Goal: Information Seeking & Learning: Check status

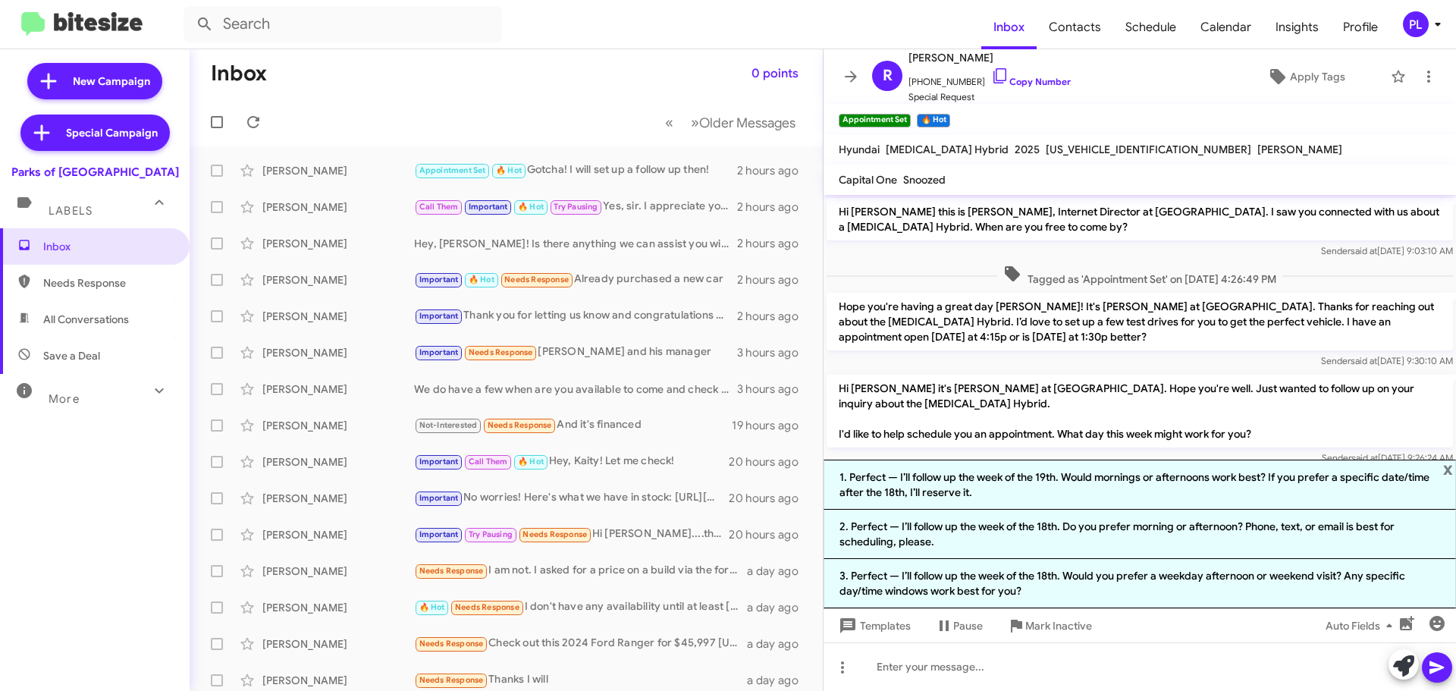
scroll to position [251, 0]
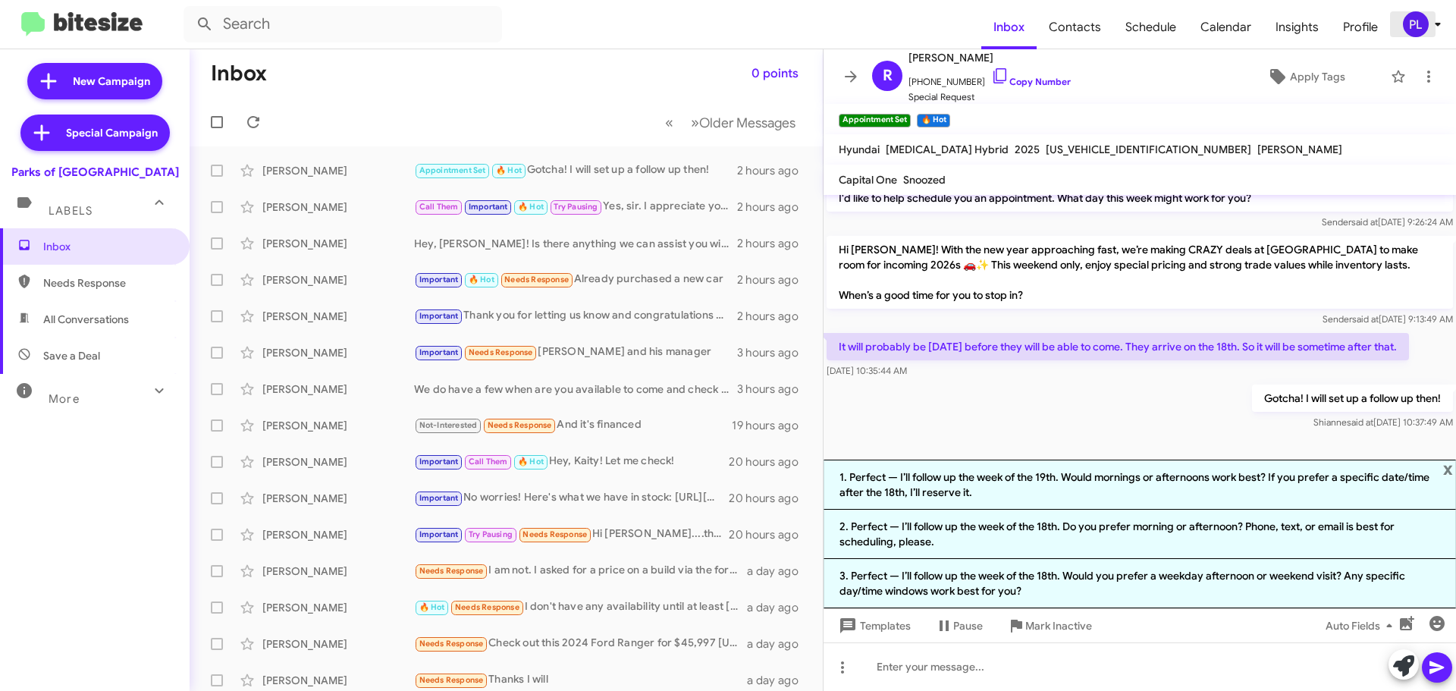
click at [1436, 33] on icon at bounding box center [1438, 24] width 18 height 18
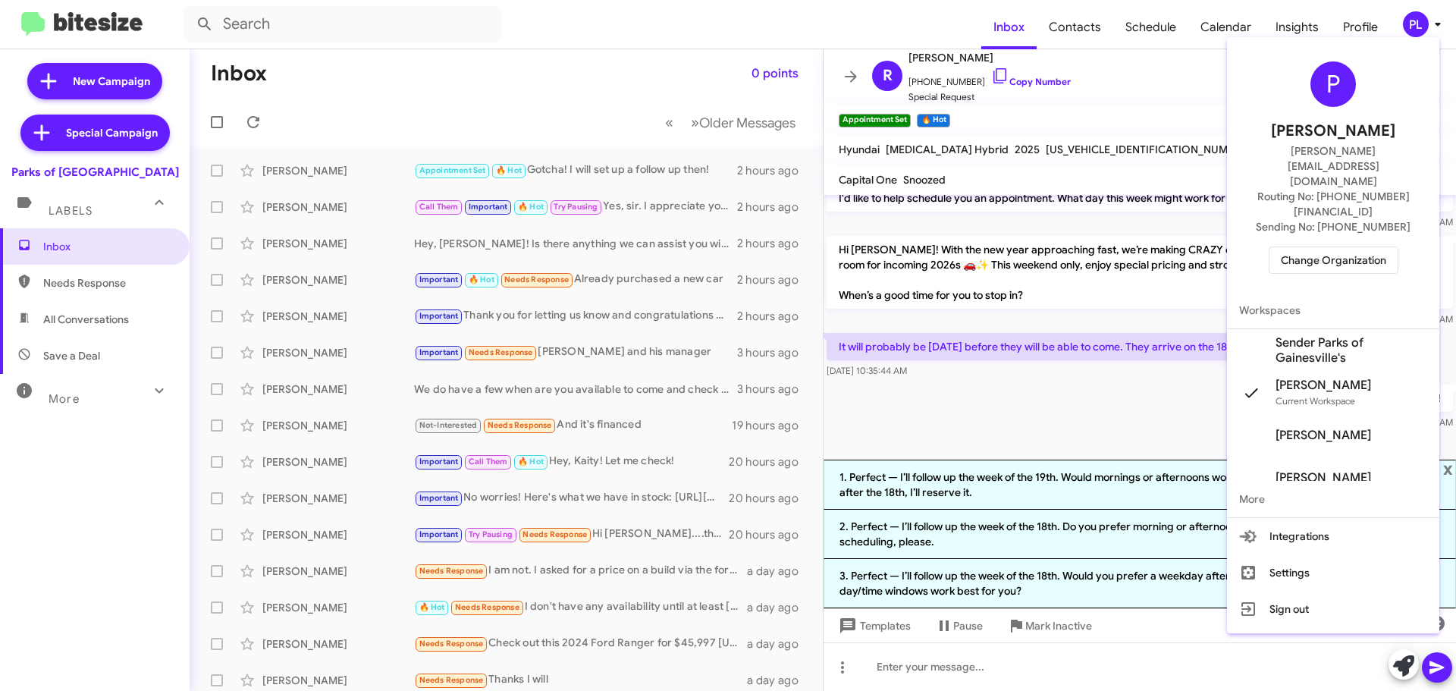
click at [846, 76] on div at bounding box center [728, 345] width 1456 height 691
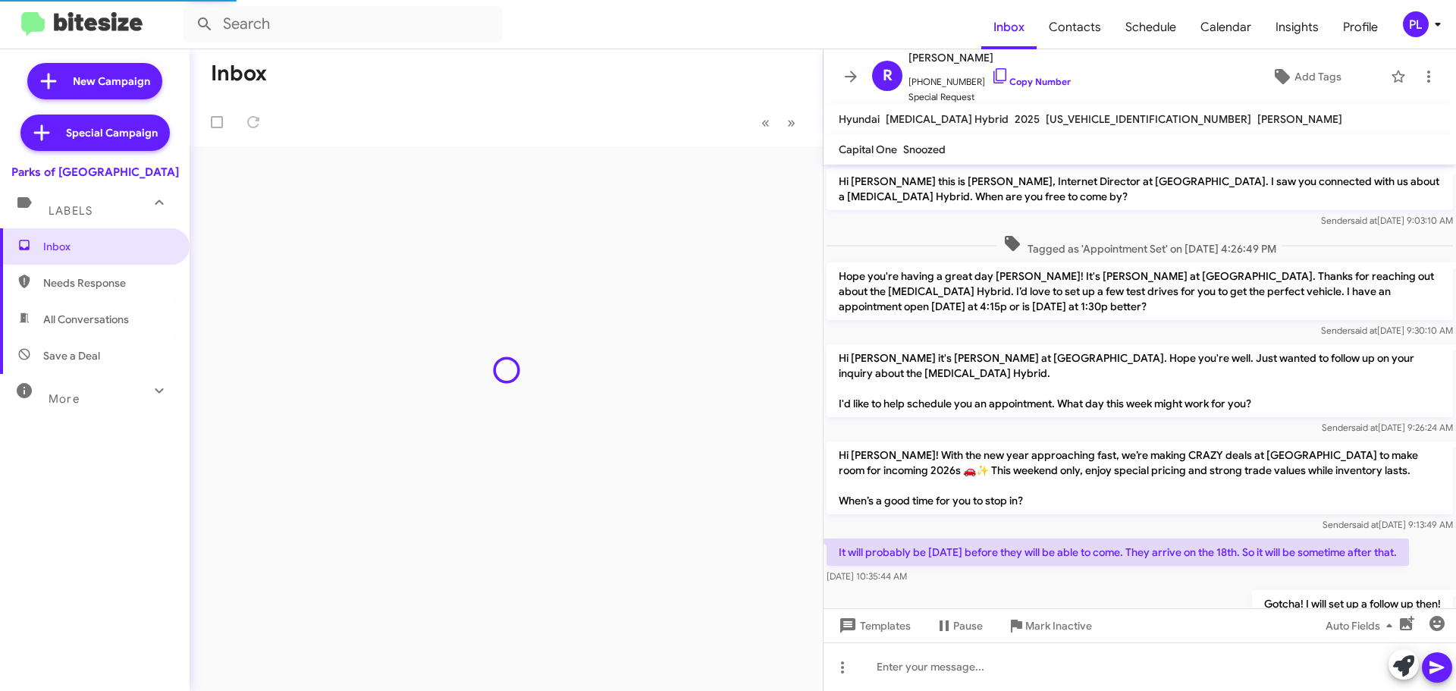
scroll to position [72, 0]
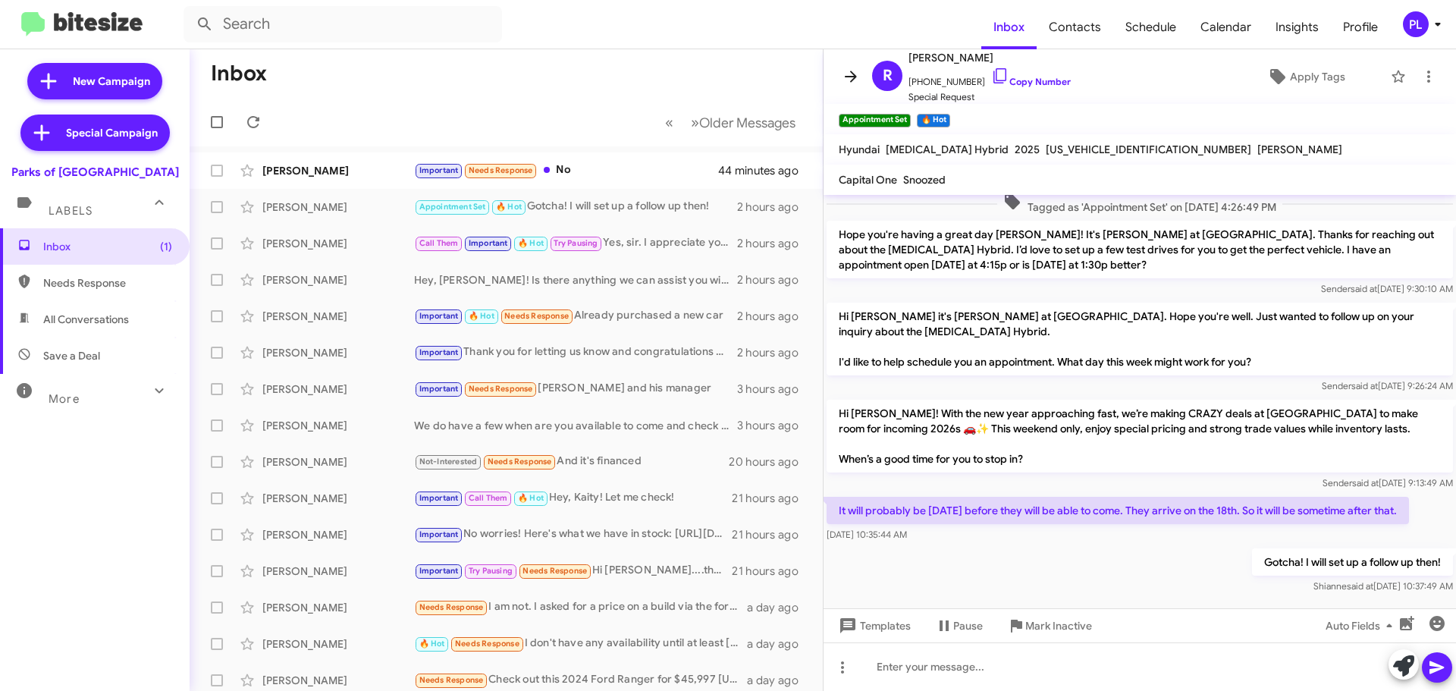
click at [851, 77] on icon at bounding box center [851, 76] width 12 height 11
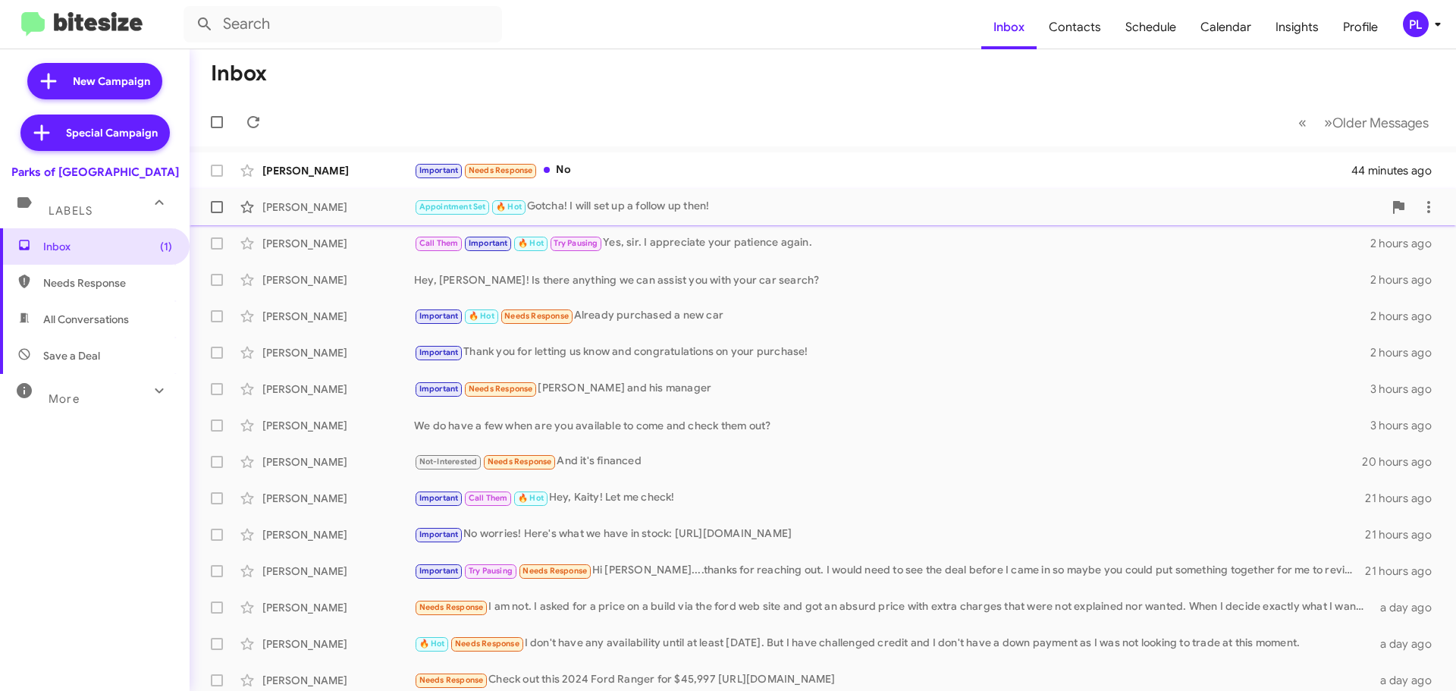
click at [751, 196] on div "Rebecca Snowden Appointment Set 🔥 Hot Gotcha! I will set up a follow up then! 2…" at bounding box center [823, 207] width 1243 height 30
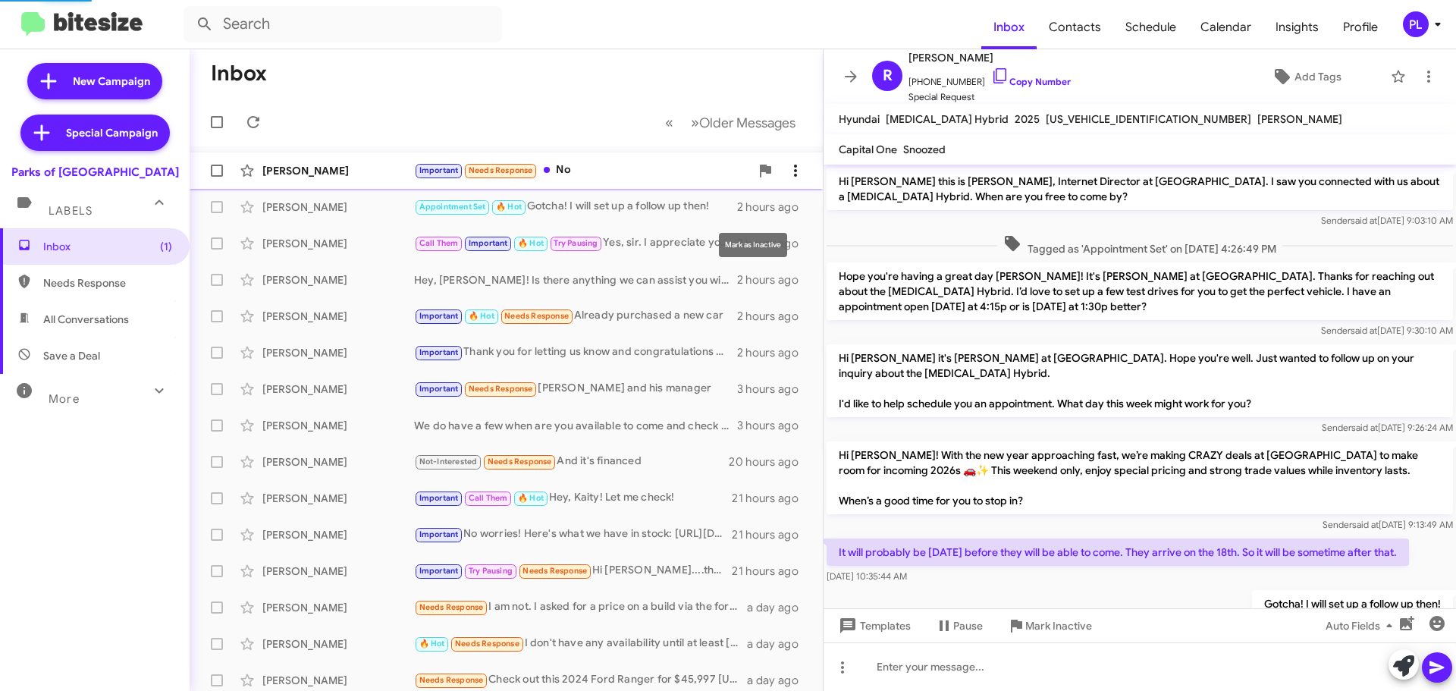
scroll to position [72, 0]
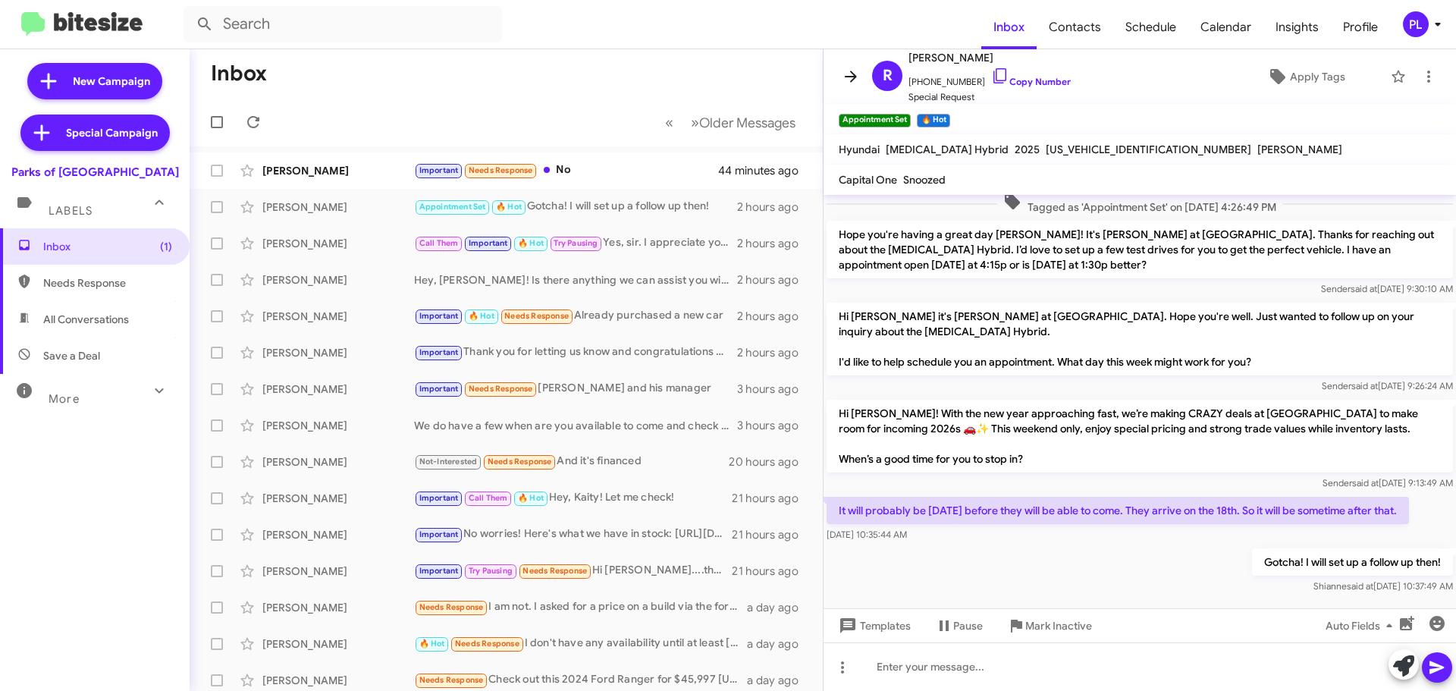
click at [855, 81] on icon at bounding box center [851, 77] width 18 height 18
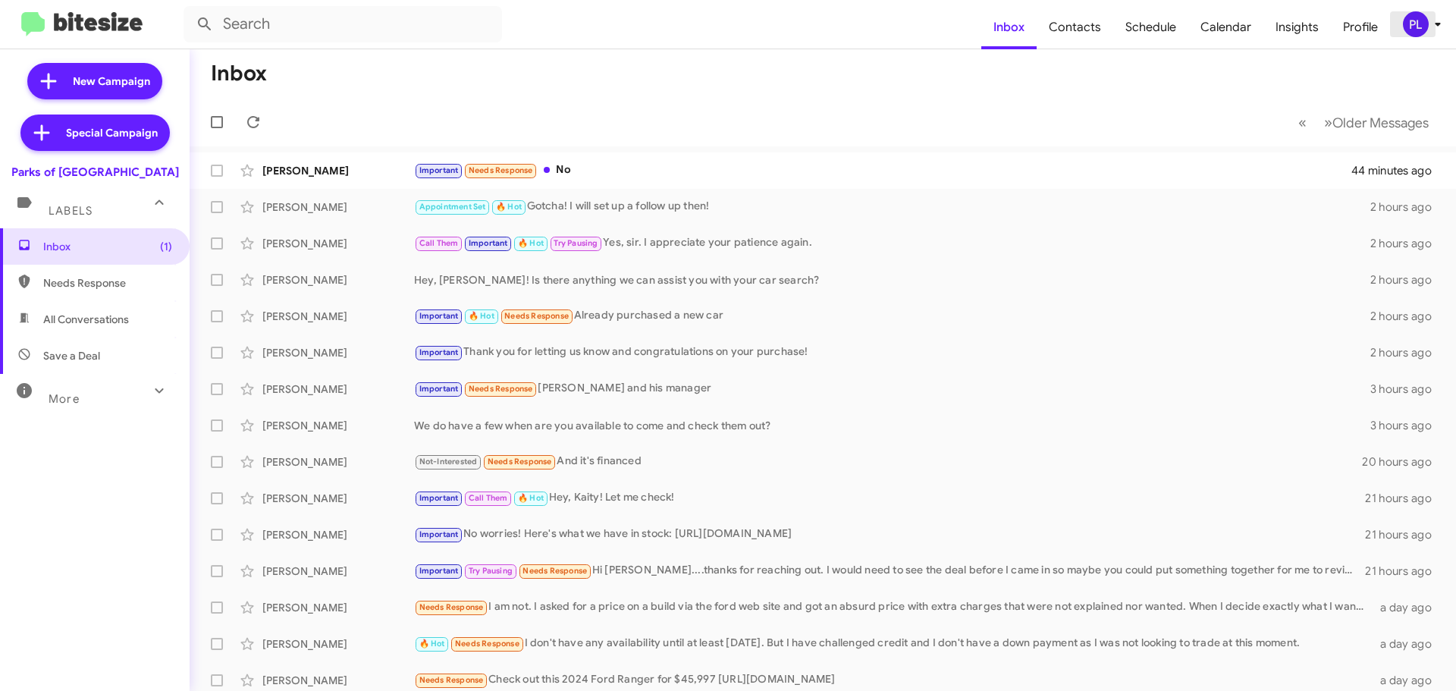
click at [1420, 32] on div "PL" at bounding box center [1416, 24] width 26 height 26
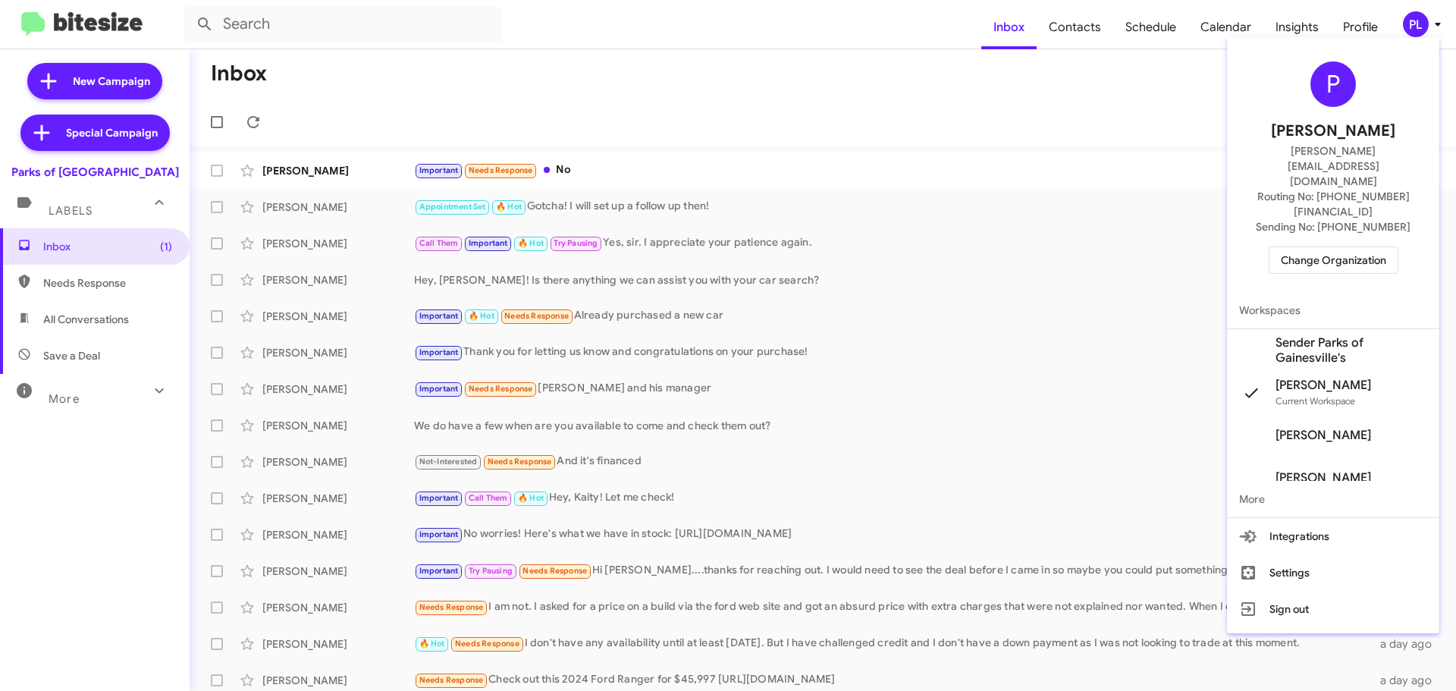
click at [1345, 247] on span "Change Organization" at bounding box center [1333, 260] width 105 height 26
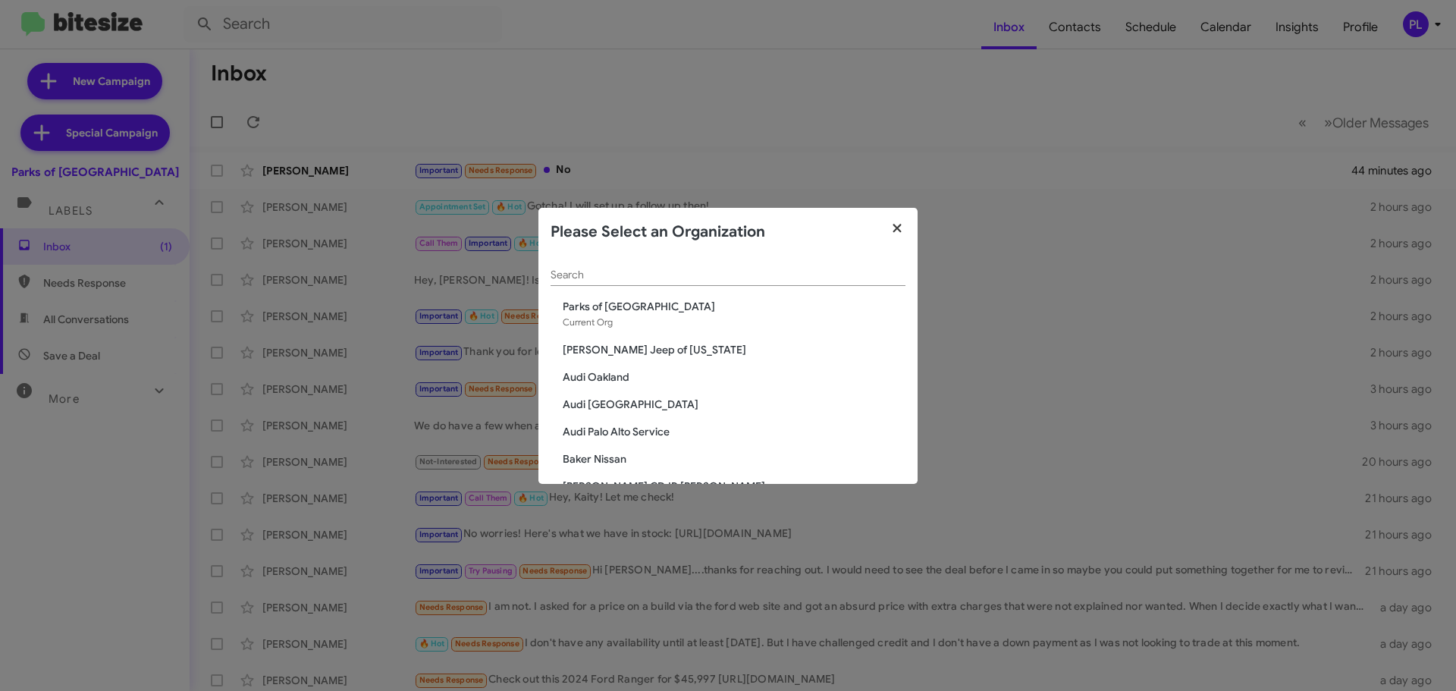
click at [903, 228] on icon "button" at bounding box center [897, 229] width 17 height 14
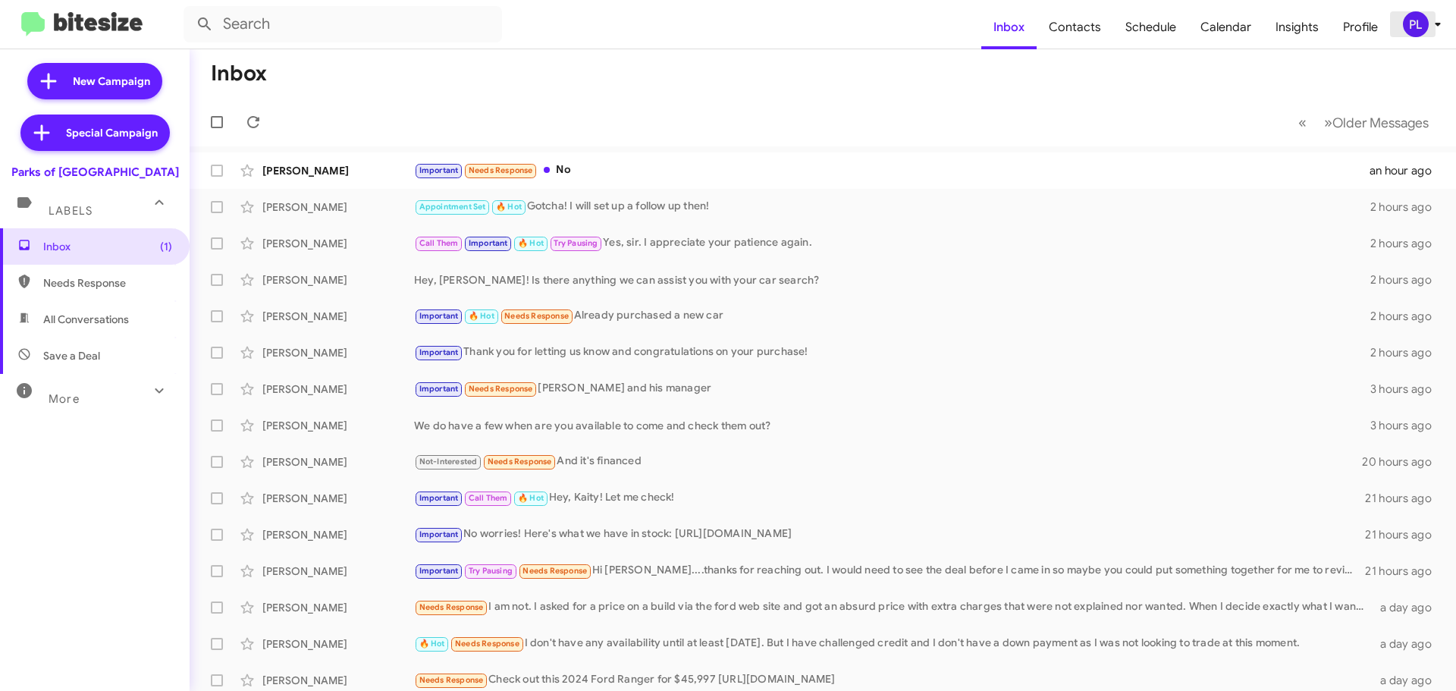
click at [1430, 30] on icon at bounding box center [1438, 24] width 18 height 18
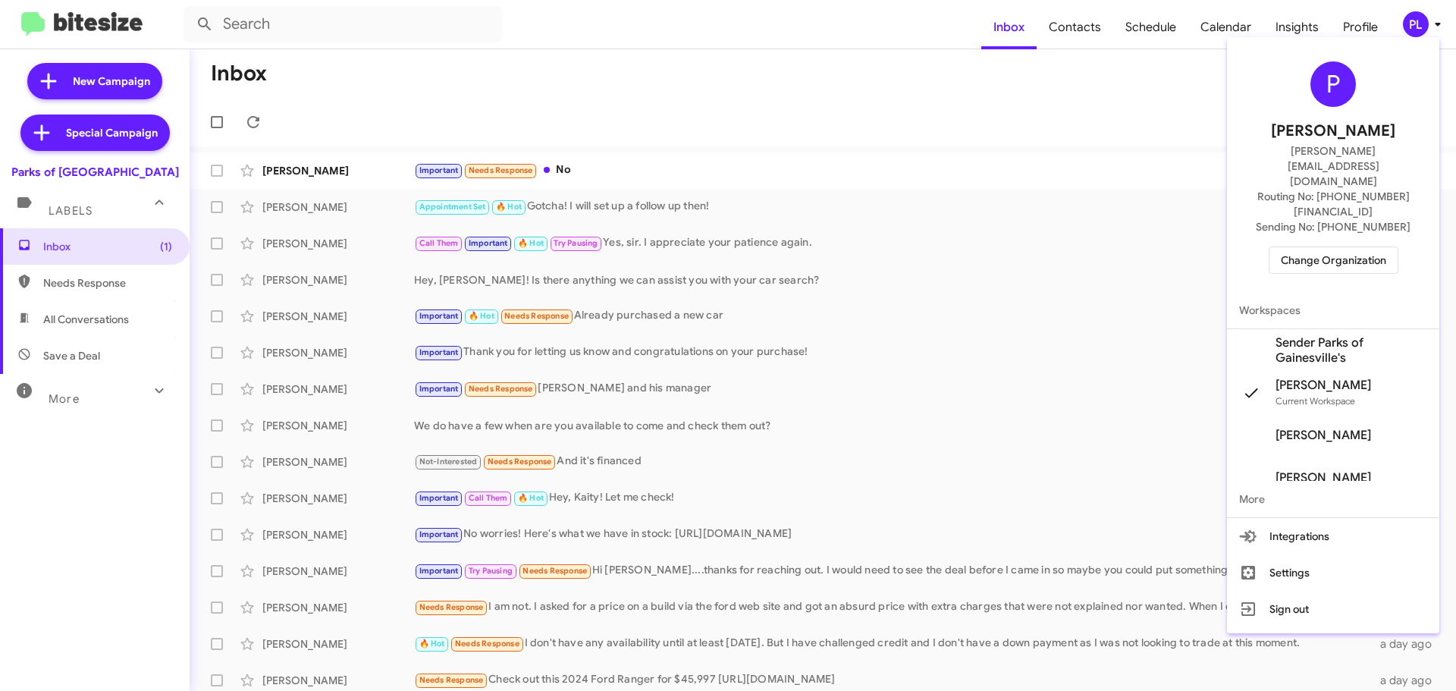
click at [1352, 247] on span "Change Organization" at bounding box center [1333, 260] width 105 height 26
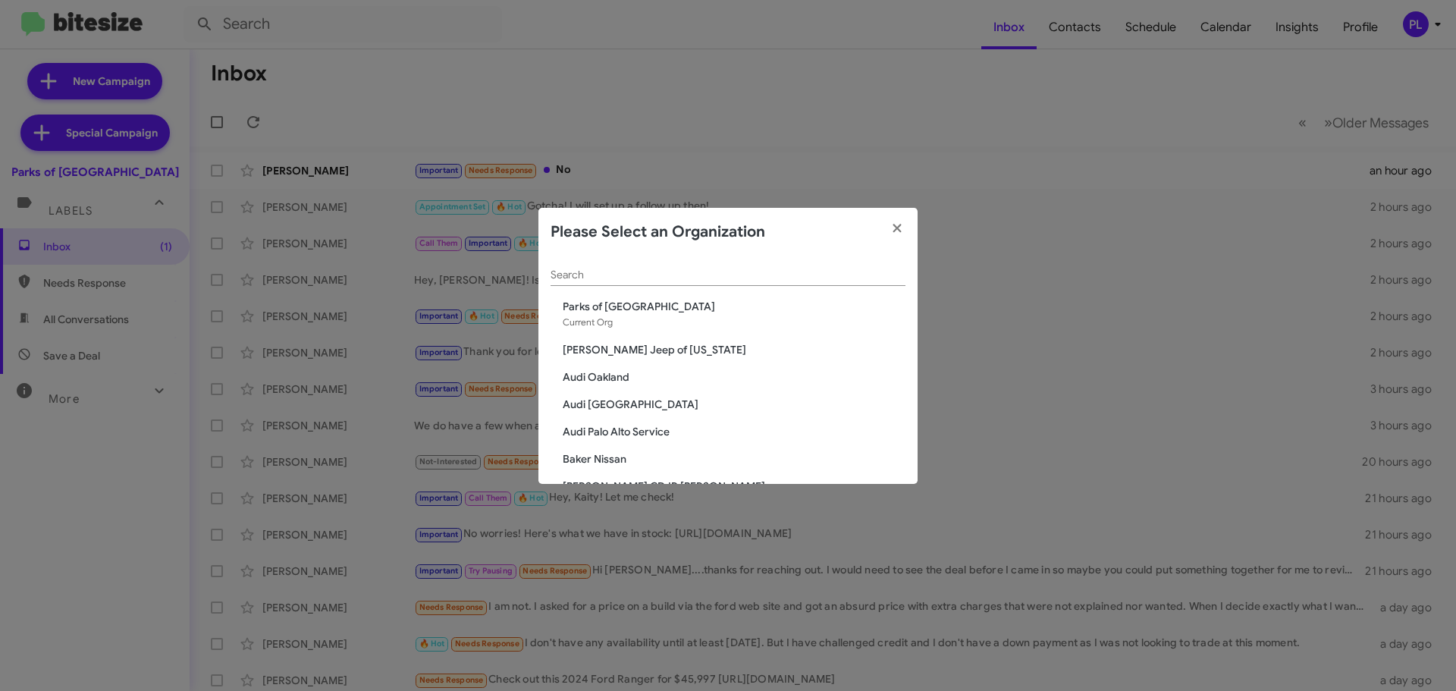
click at [589, 278] on input "Search" at bounding box center [728, 275] width 355 height 12
paste input "SERVICE: CDJR of Bowie"
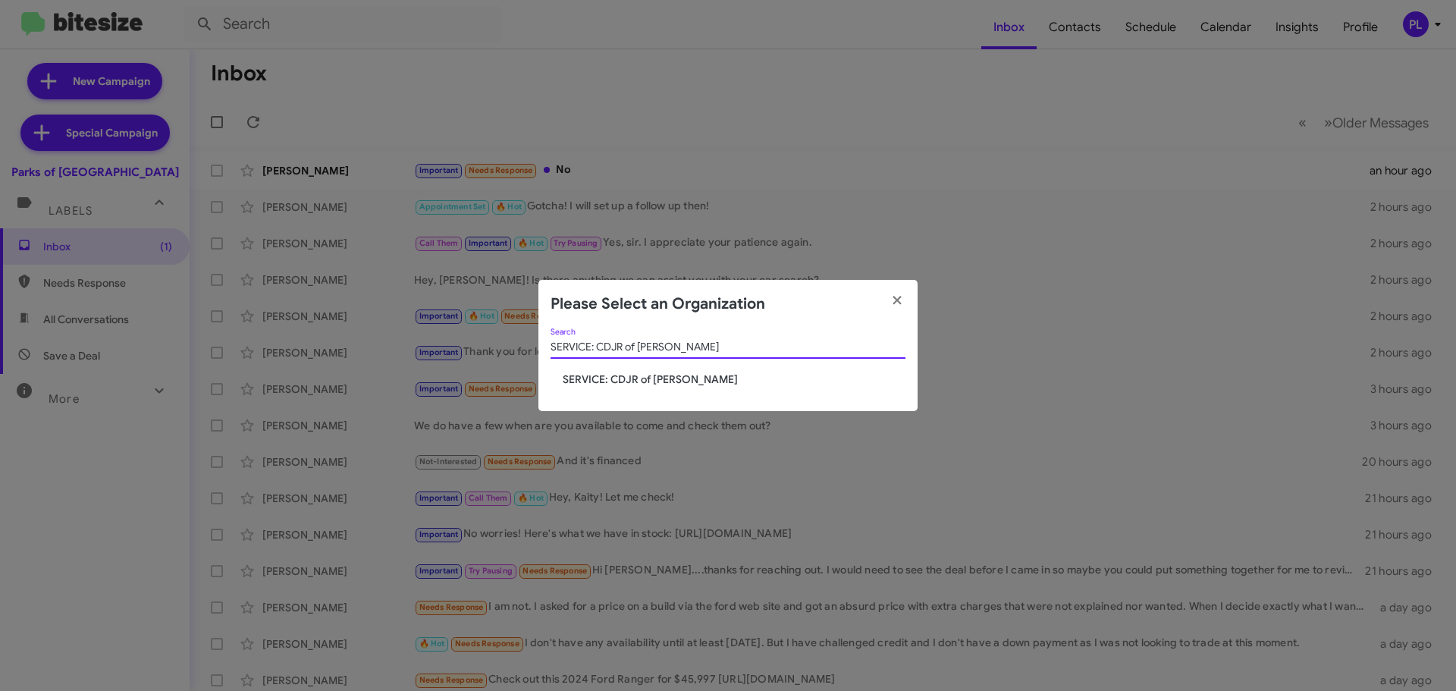
type input "SERVICE: CDJR of Bowie"
click at [630, 375] on span "SERVICE: CDJR of Bowie" at bounding box center [734, 379] width 343 height 15
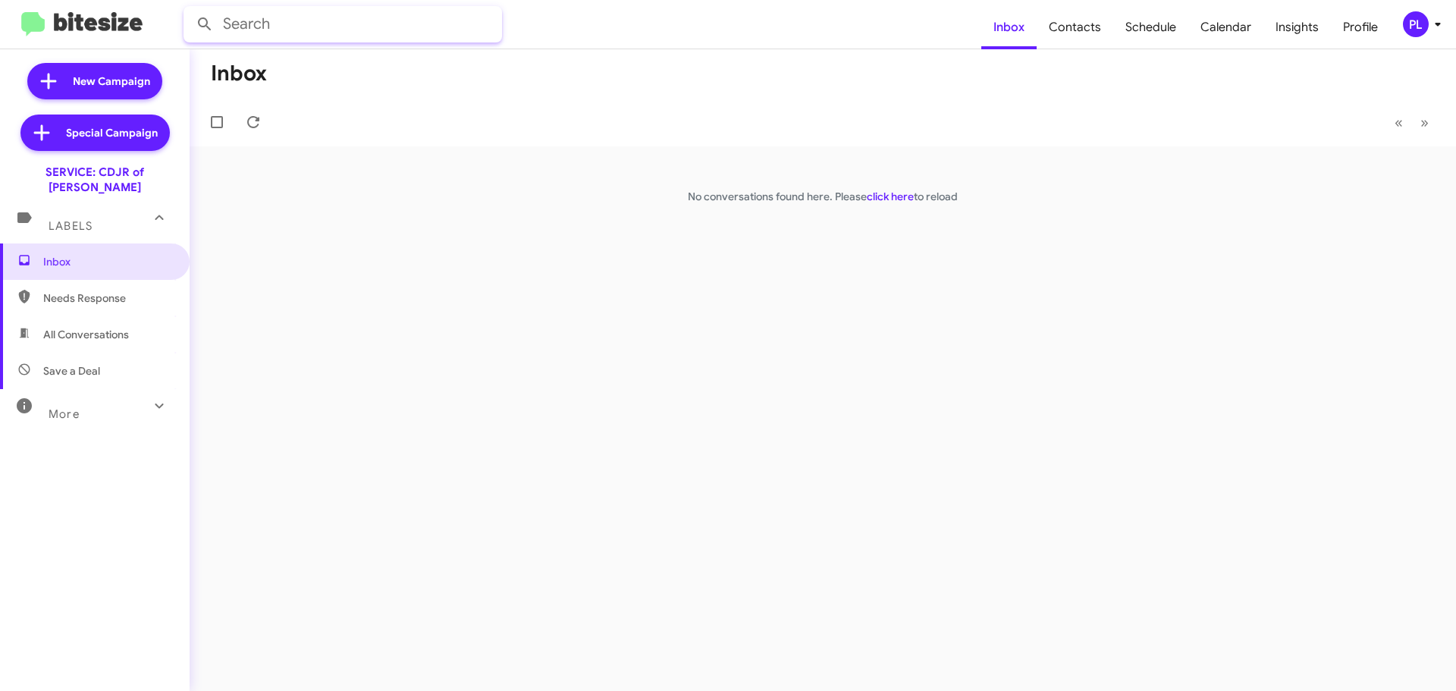
click at [325, 27] on input "text" at bounding box center [343, 24] width 319 height 36
paste input "Anita Allen"
click at [190, 9] on button at bounding box center [205, 24] width 30 height 30
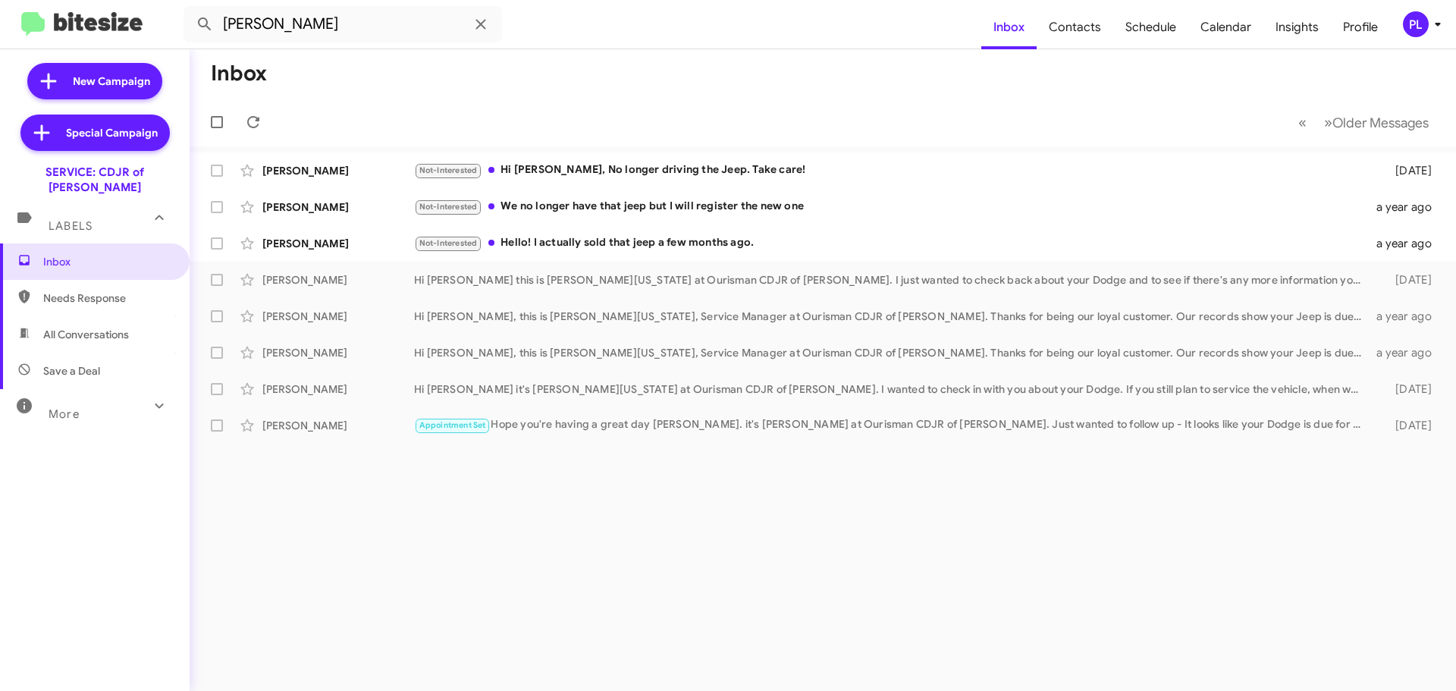
click at [110, 316] on span "All Conversations" at bounding box center [95, 334] width 190 height 36
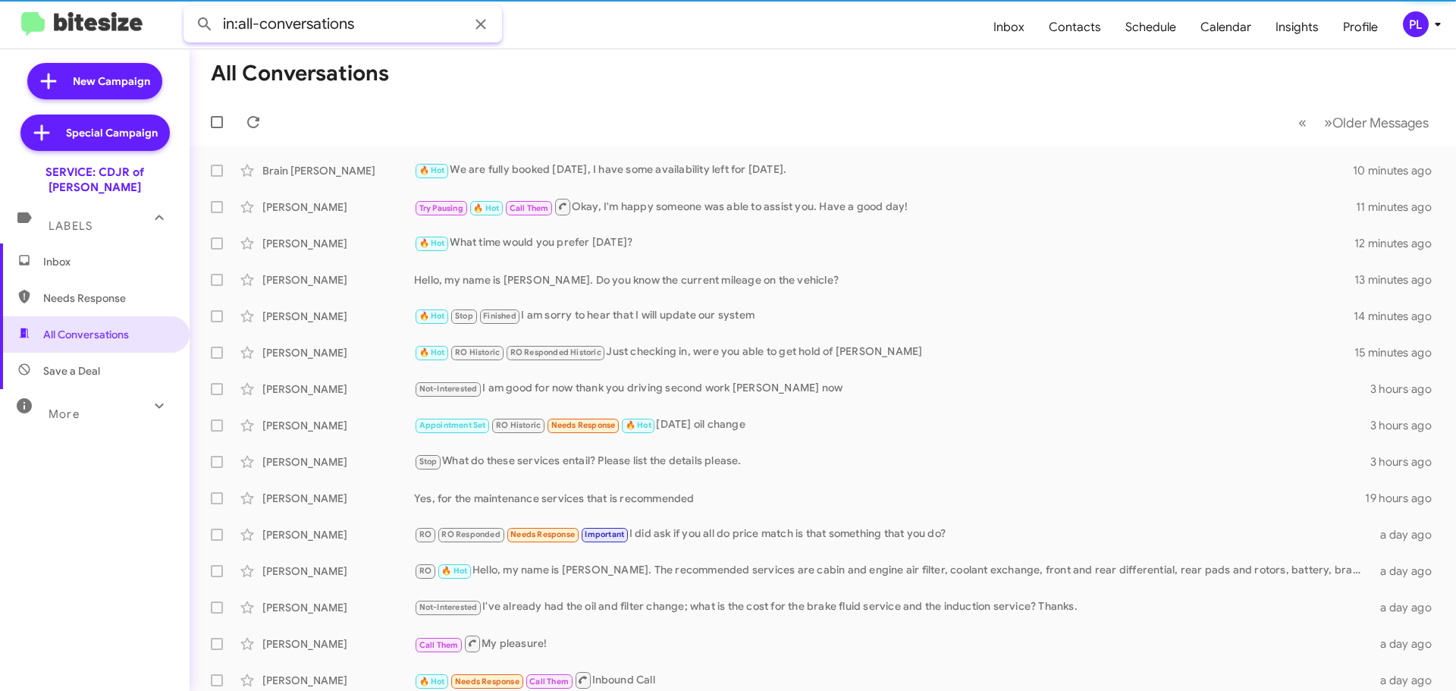
click at [402, 29] on input "in:all-conversations" at bounding box center [343, 24] width 319 height 36
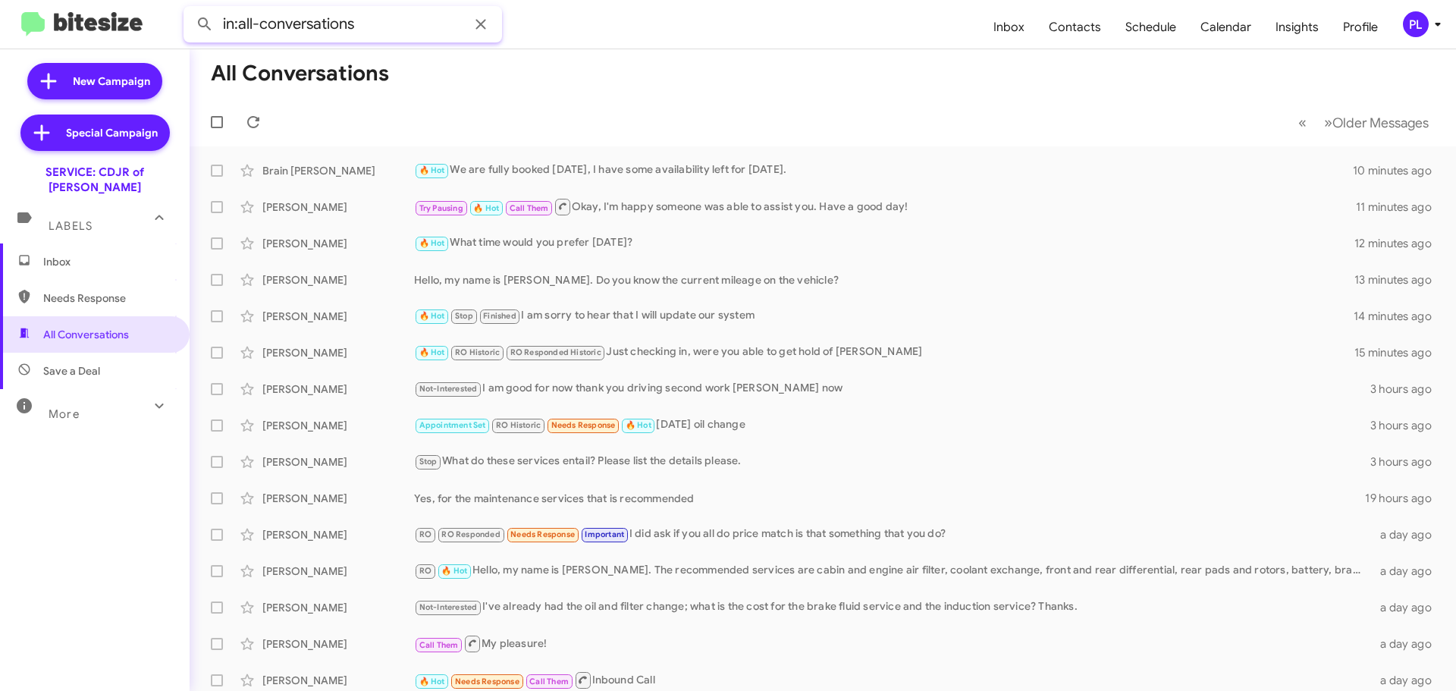
paste input "Anita Allen"
click at [190, 9] on button at bounding box center [205, 24] width 30 height 30
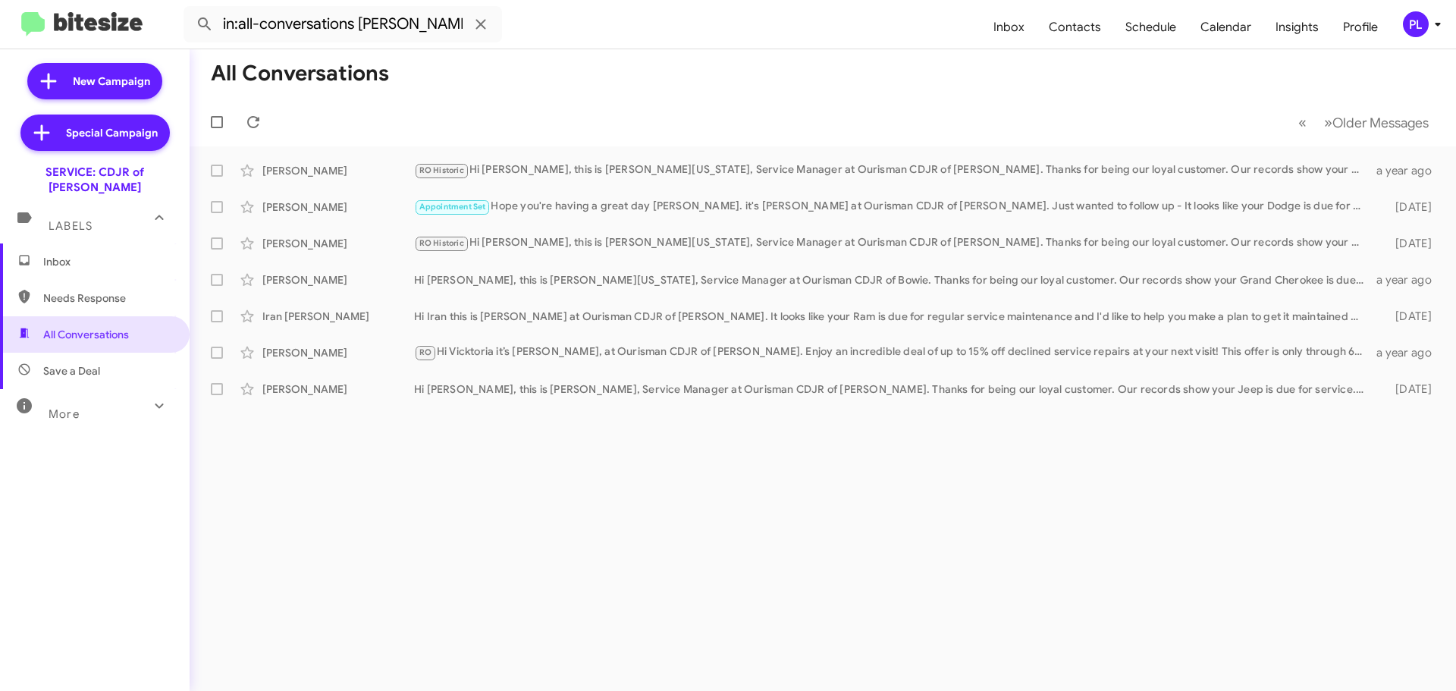
click at [94, 363] on span "Save a Deal" at bounding box center [71, 370] width 57 height 15
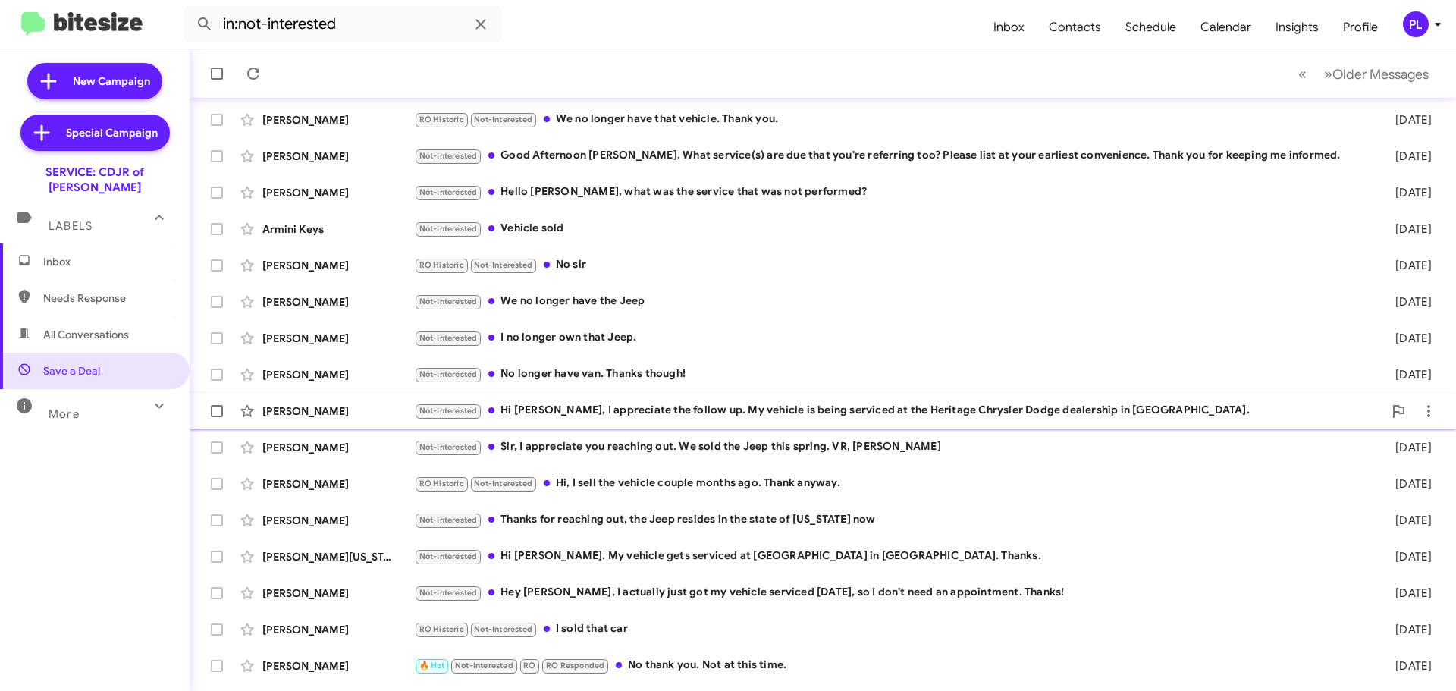
scroll to position [190, 0]
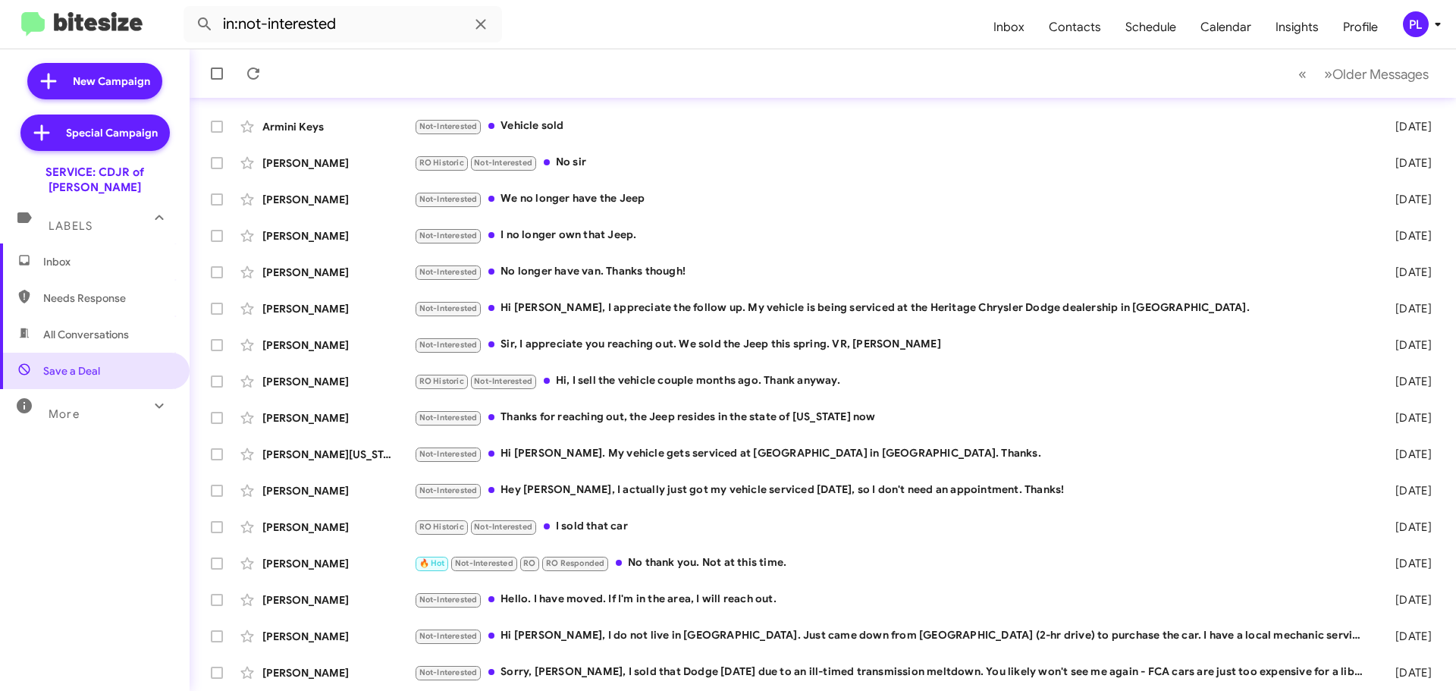
click at [120, 398] on div "More" at bounding box center [79, 408] width 135 height 28
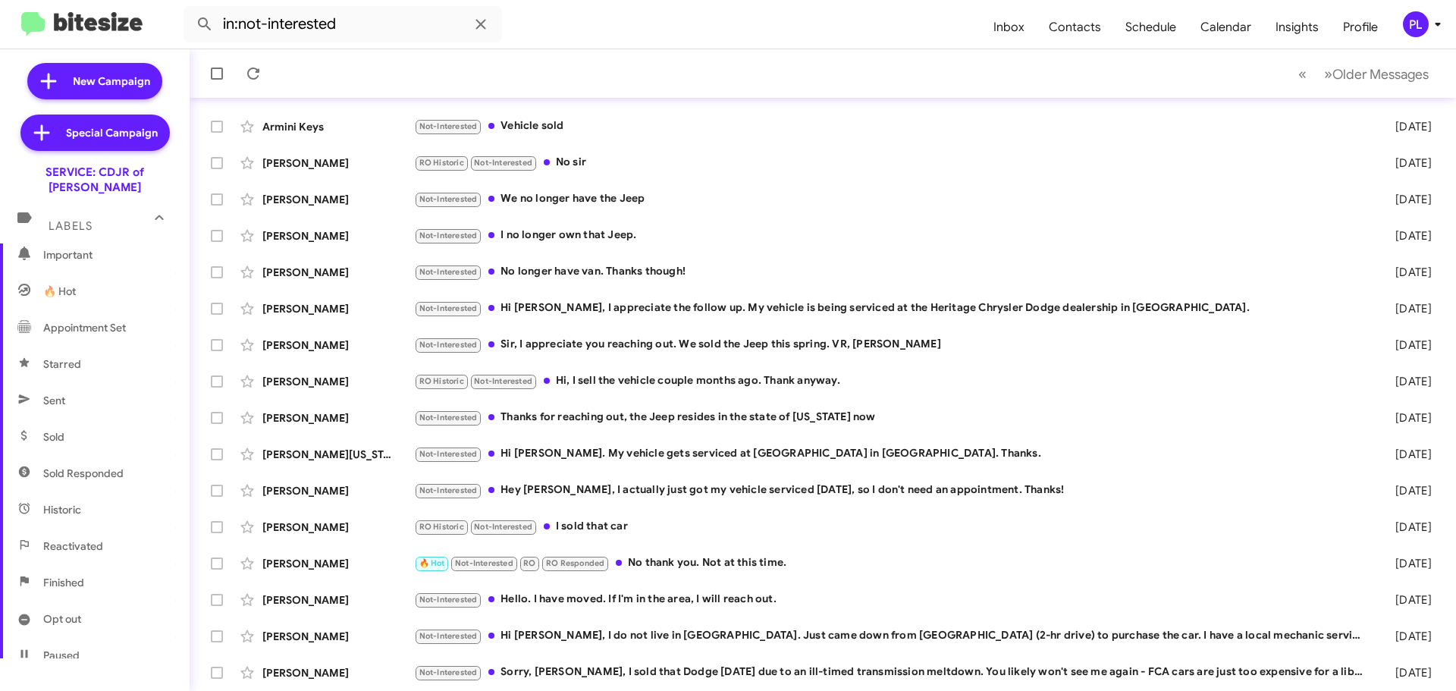
scroll to position [228, 0]
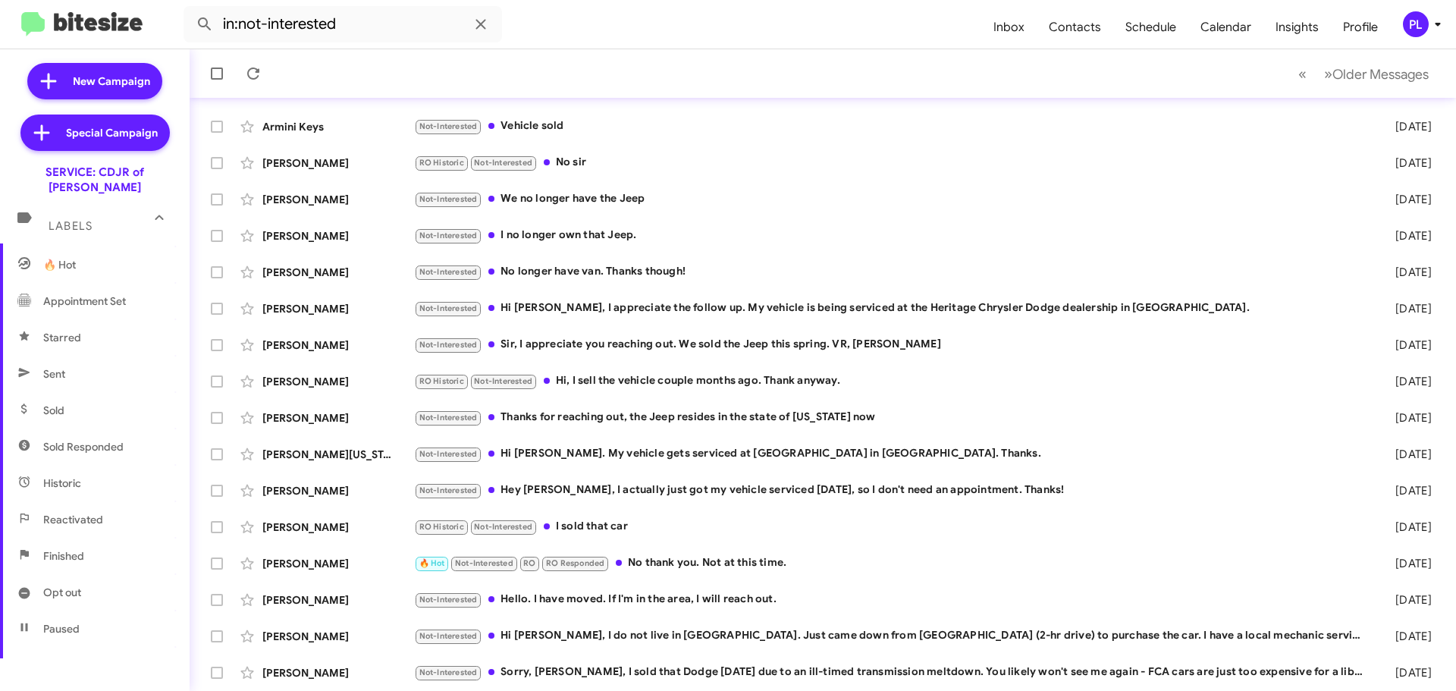
click at [89, 574] on span "Opt out" at bounding box center [95, 592] width 190 height 36
type input "in:opt-out"
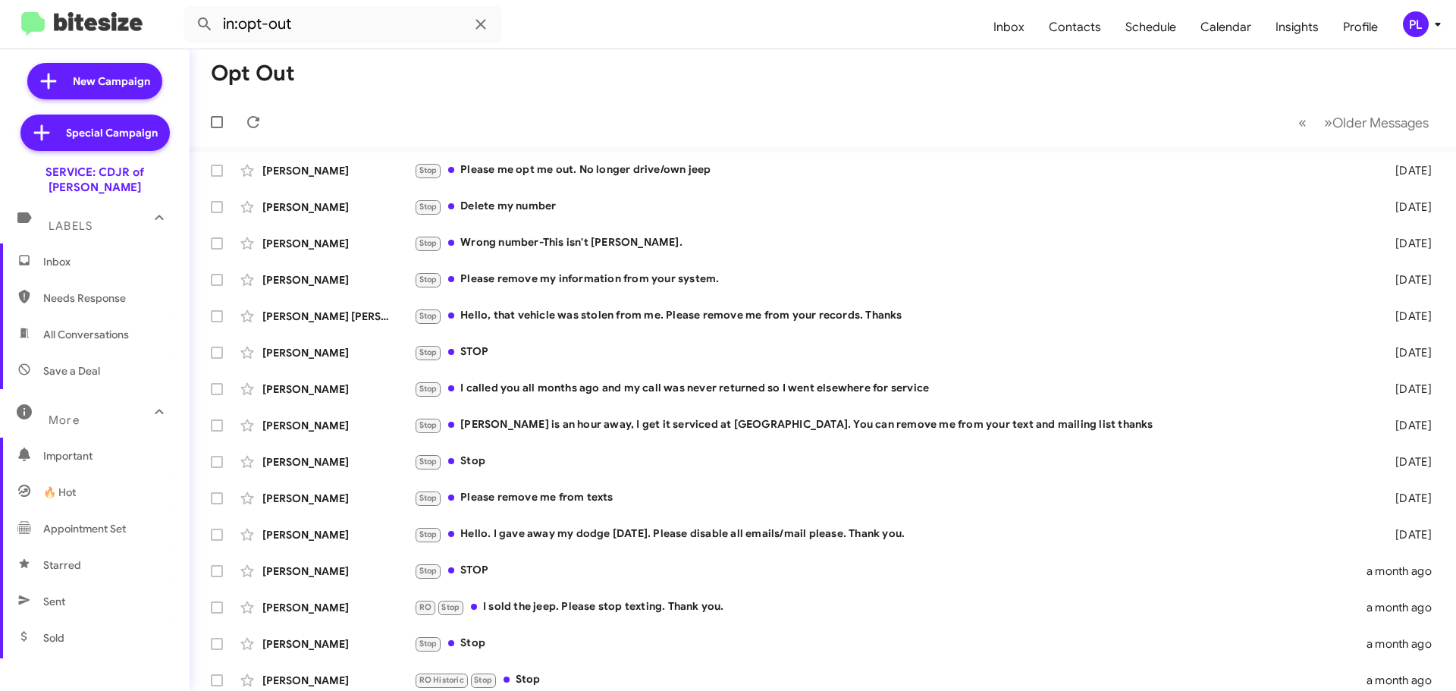
click at [96, 255] on span "Inbox" at bounding box center [95, 262] width 190 height 36
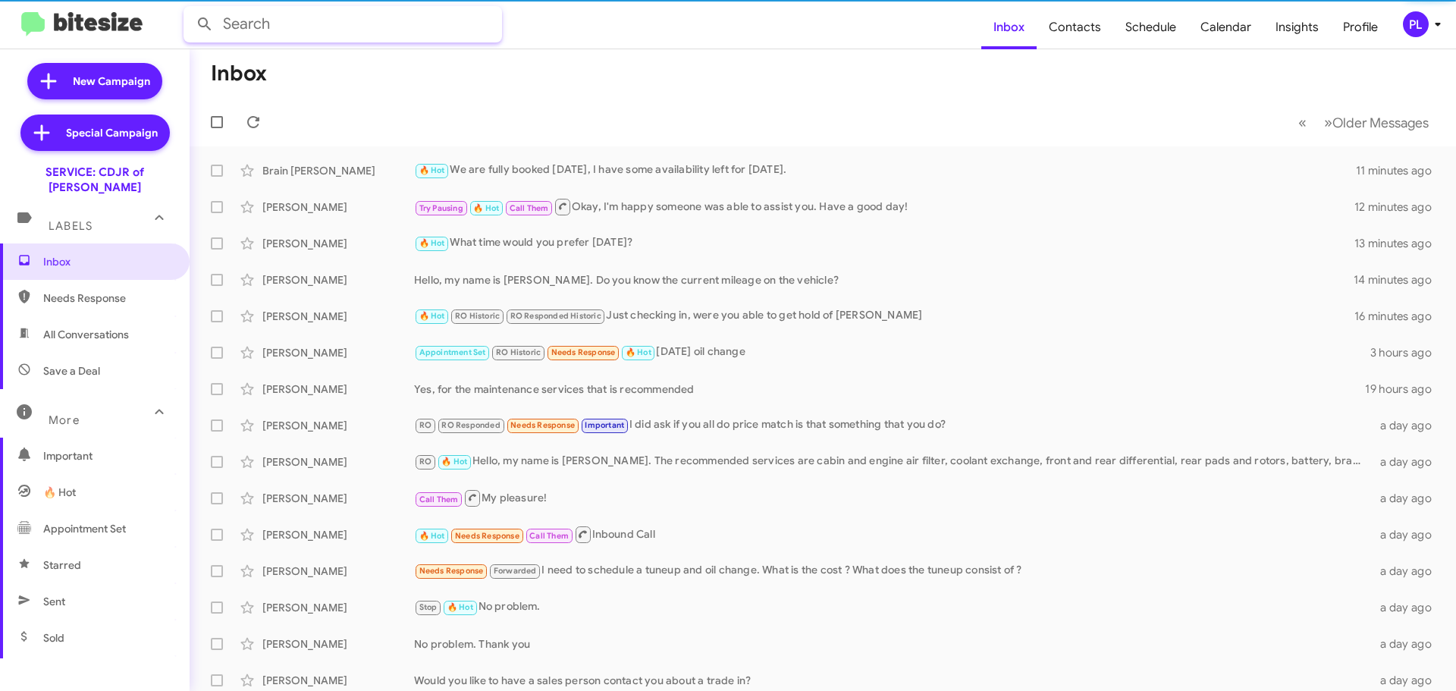
click at [266, 30] on input "text" at bounding box center [343, 24] width 319 height 36
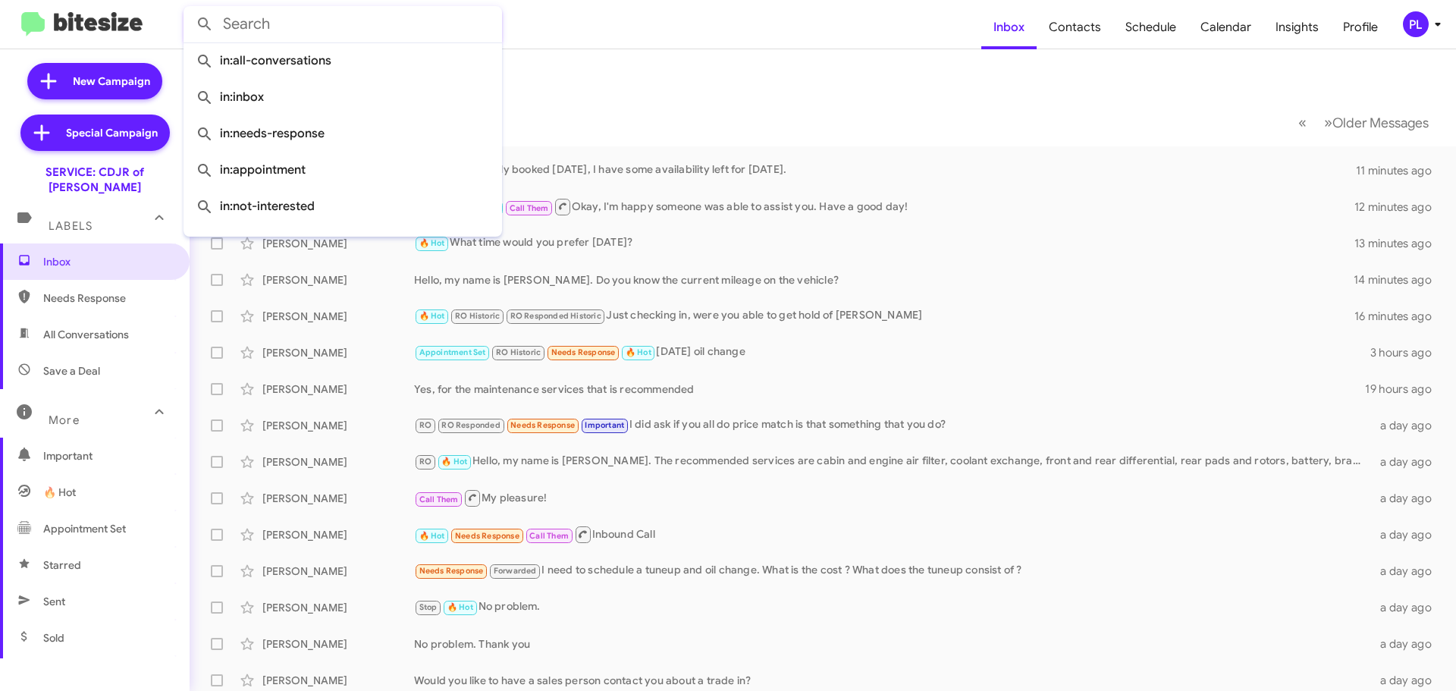
paste input "14104903493"
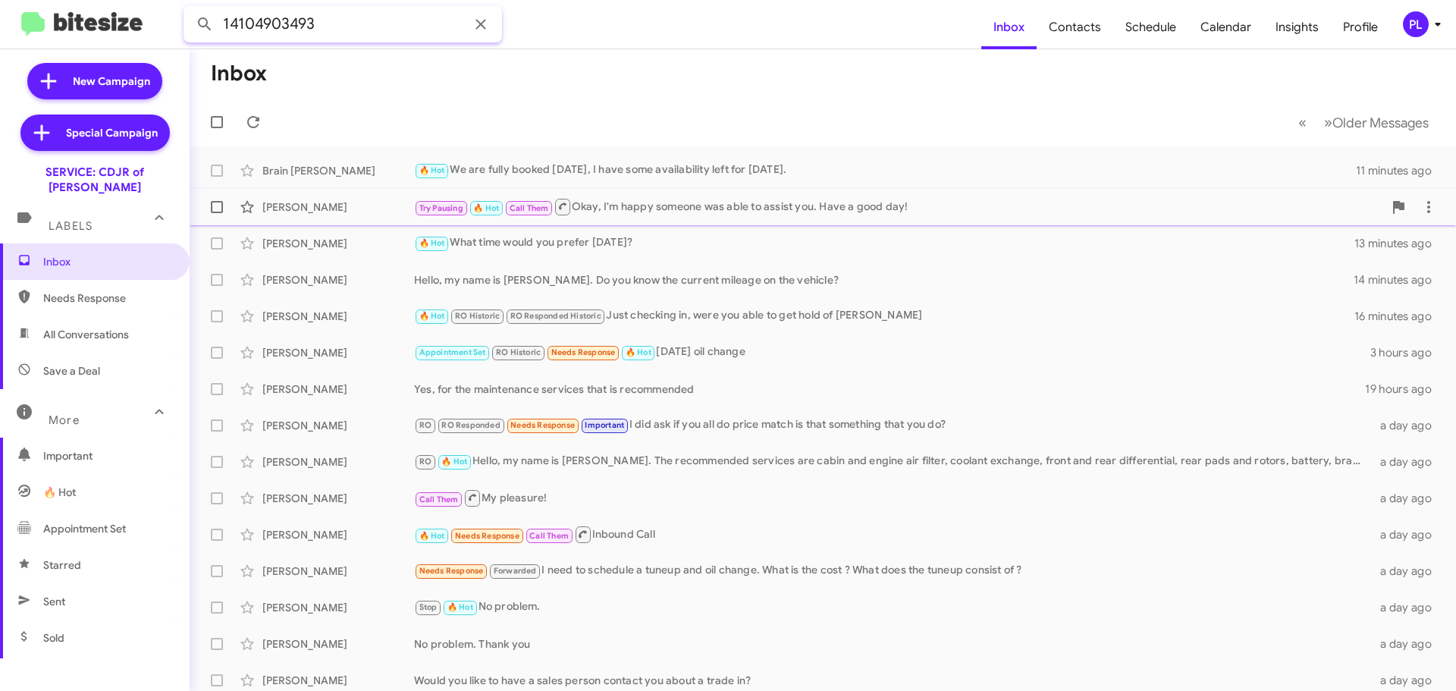
type input "14104903493"
click at [190, 9] on button at bounding box center [205, 24] width 30 height 30
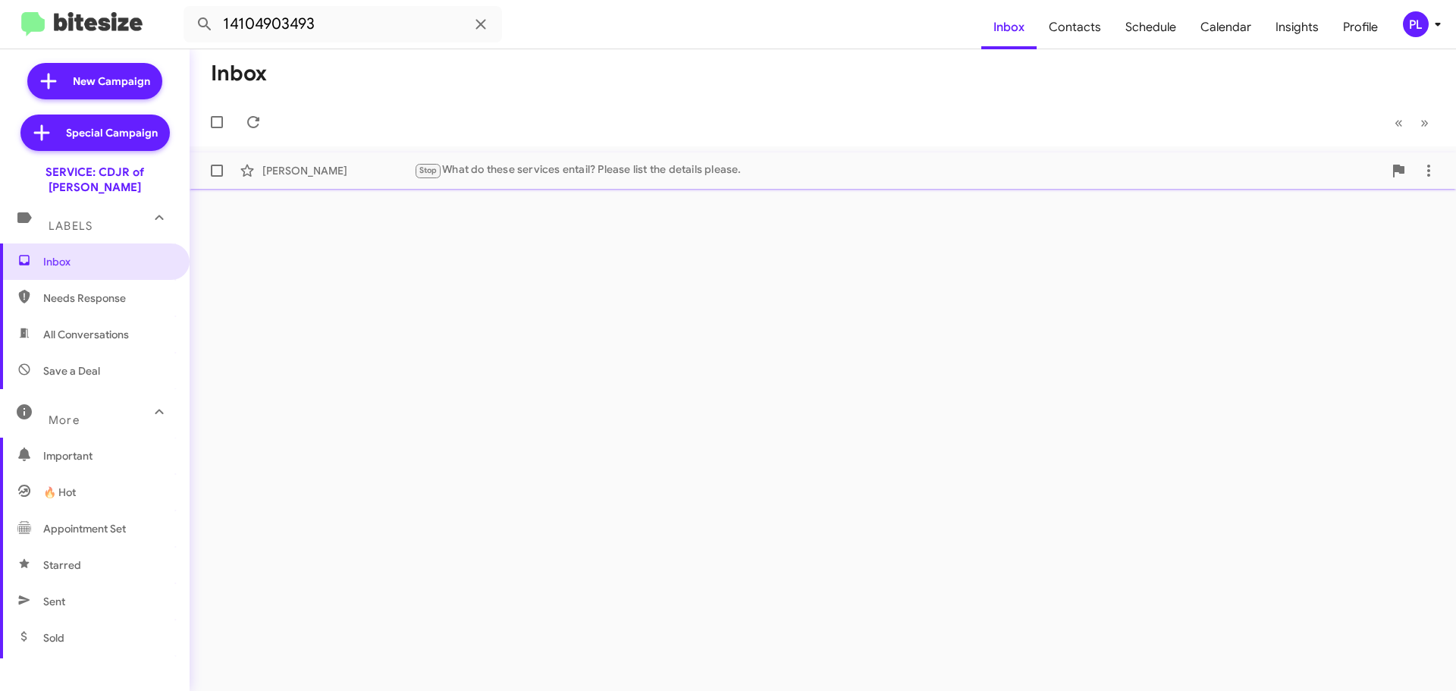
click at [577, 164] on div "Stop What do these services entail? Please list the details please." at bounding box center [898, 170] width 969 height 17
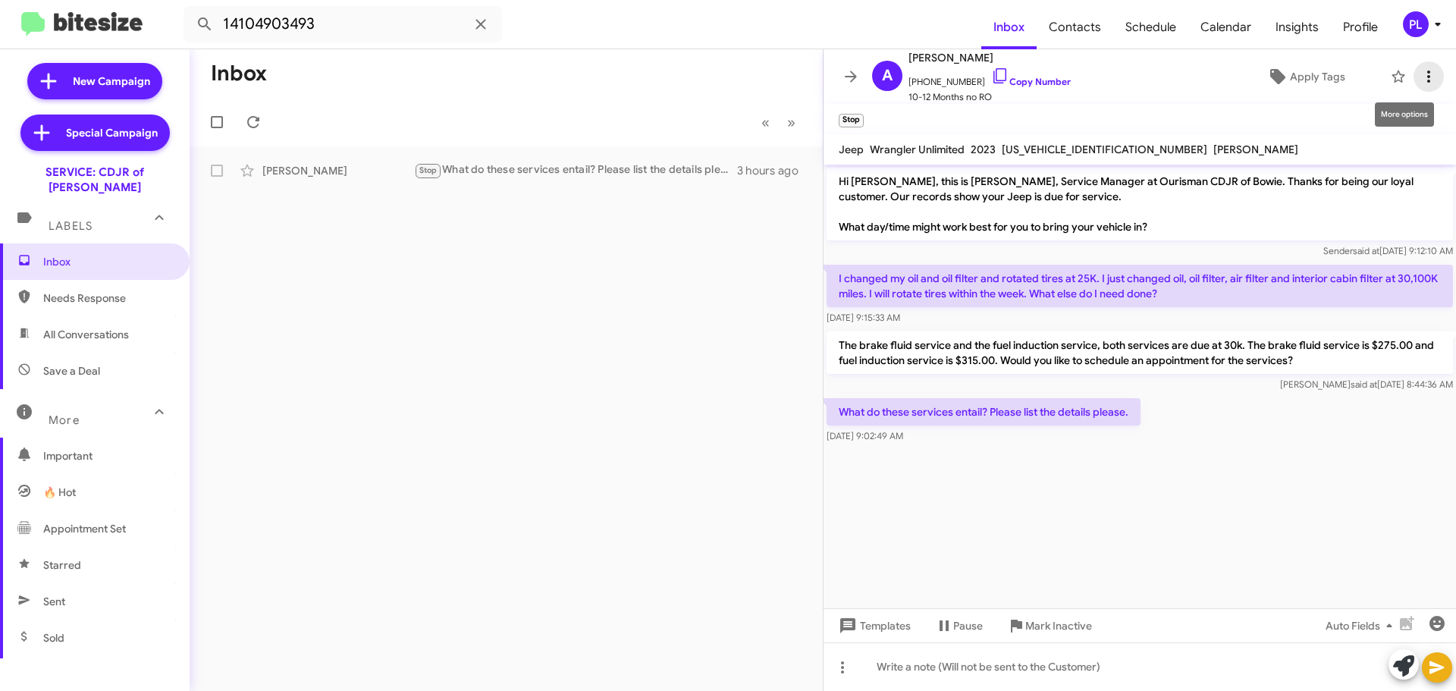
click at [1420, 81] on icon at bounding box center [1429, 77] width 18 height 18
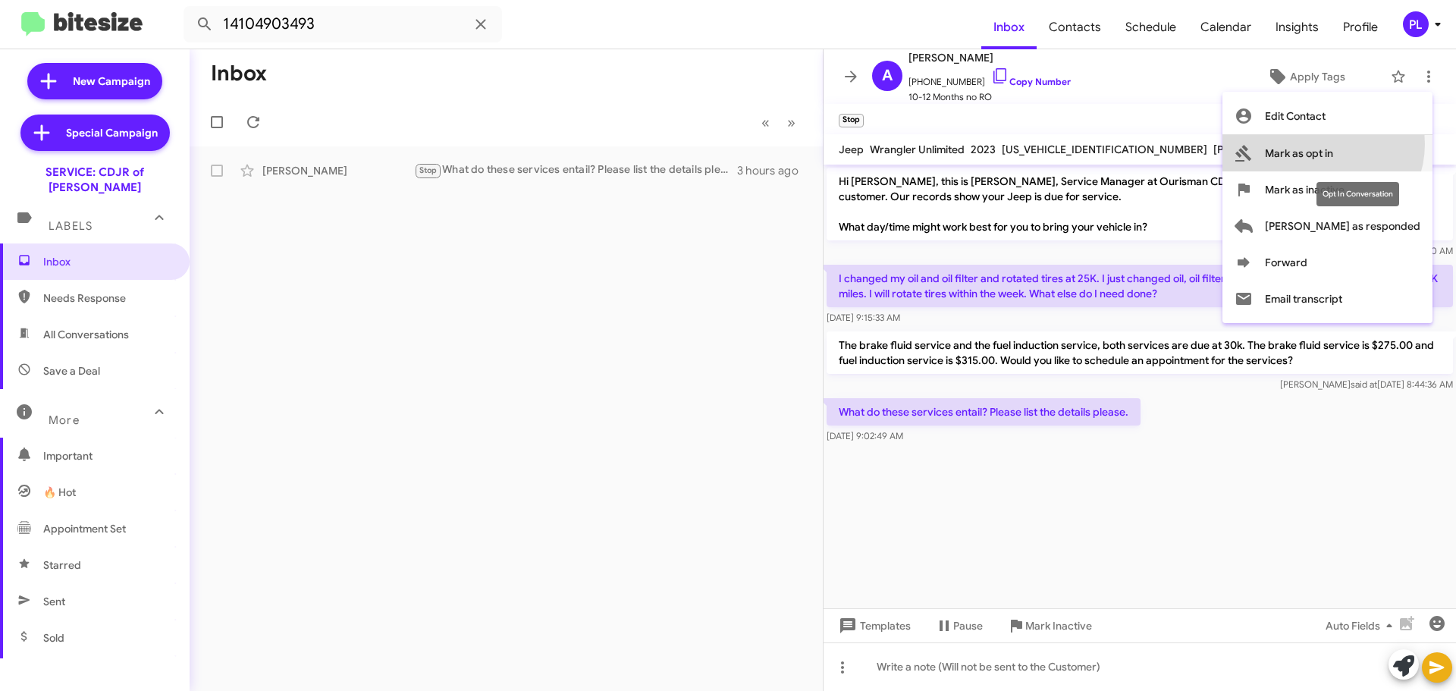
click at [1334, 144] on span "Mark as opt in" at bounding box center [1299, 153] width 68 height 36
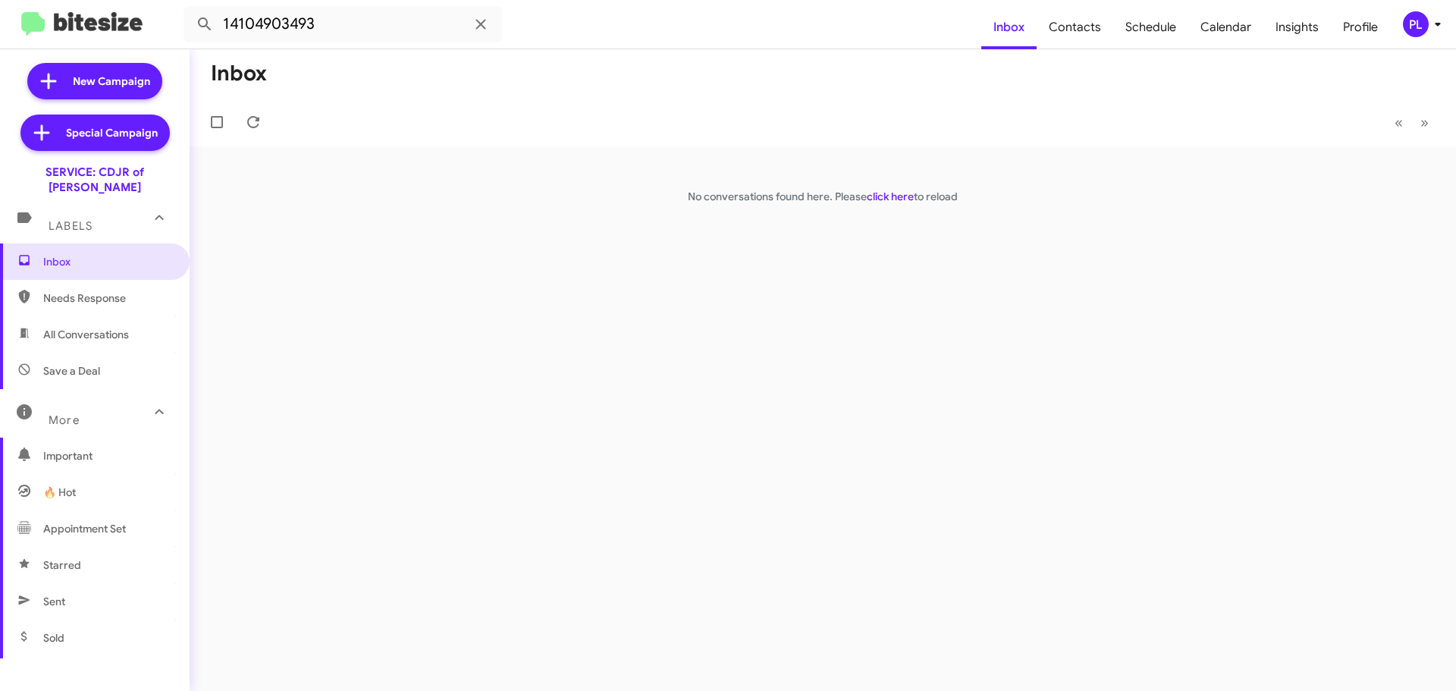
click at [1441, 20] on icon at bounding box center [1438, 24] width 18 height 18
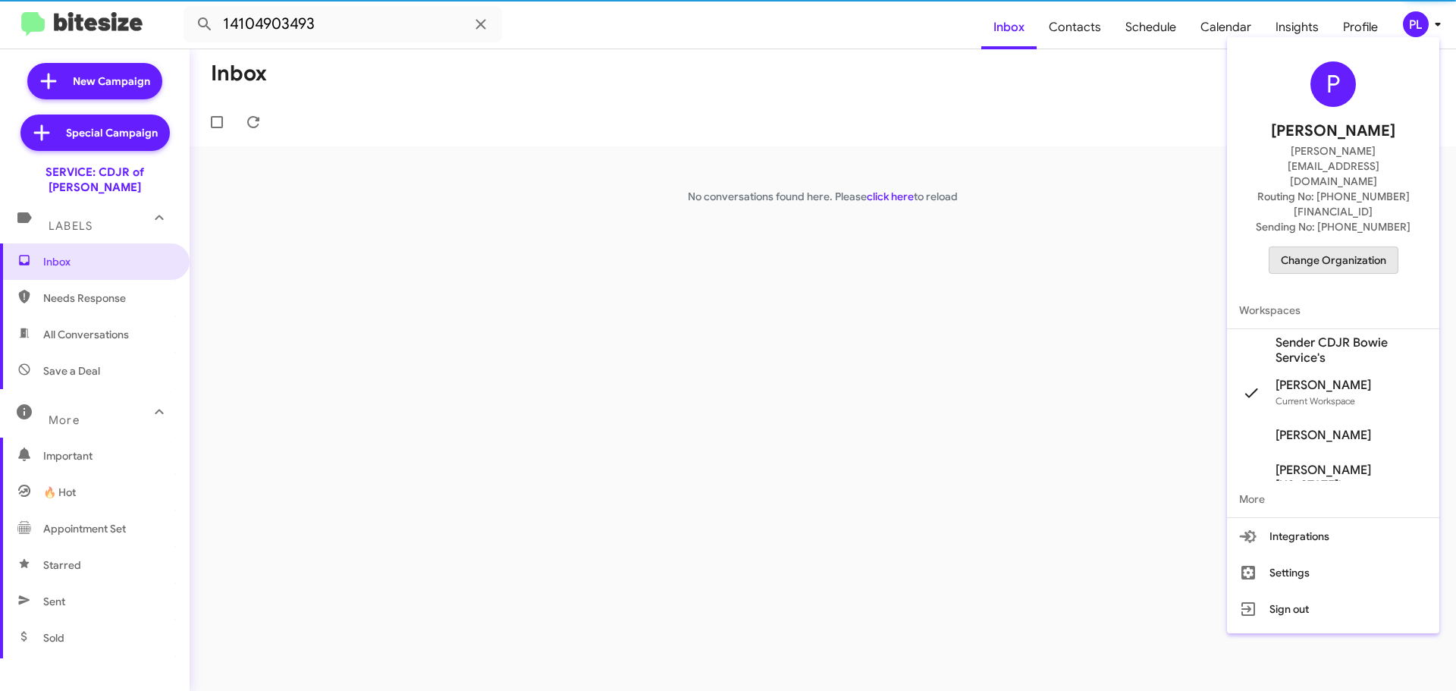
click at [1351, 247] on span "Change Organization" at bounding box center [1333, 260] width 105 height 26
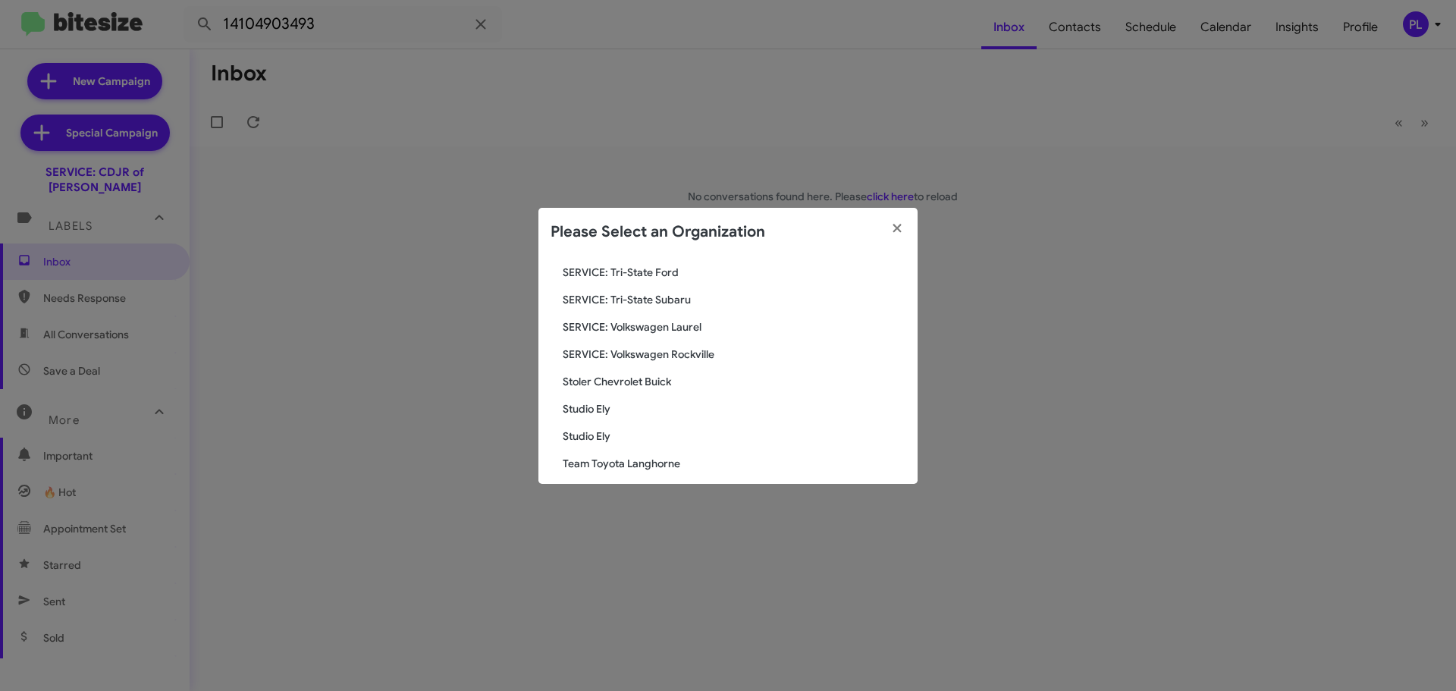
scroll to position [2427, 0]
click at [624, 463] on span "[PERSON_NAME] Sales" at bounding box center [734, 461] width 343 height 15
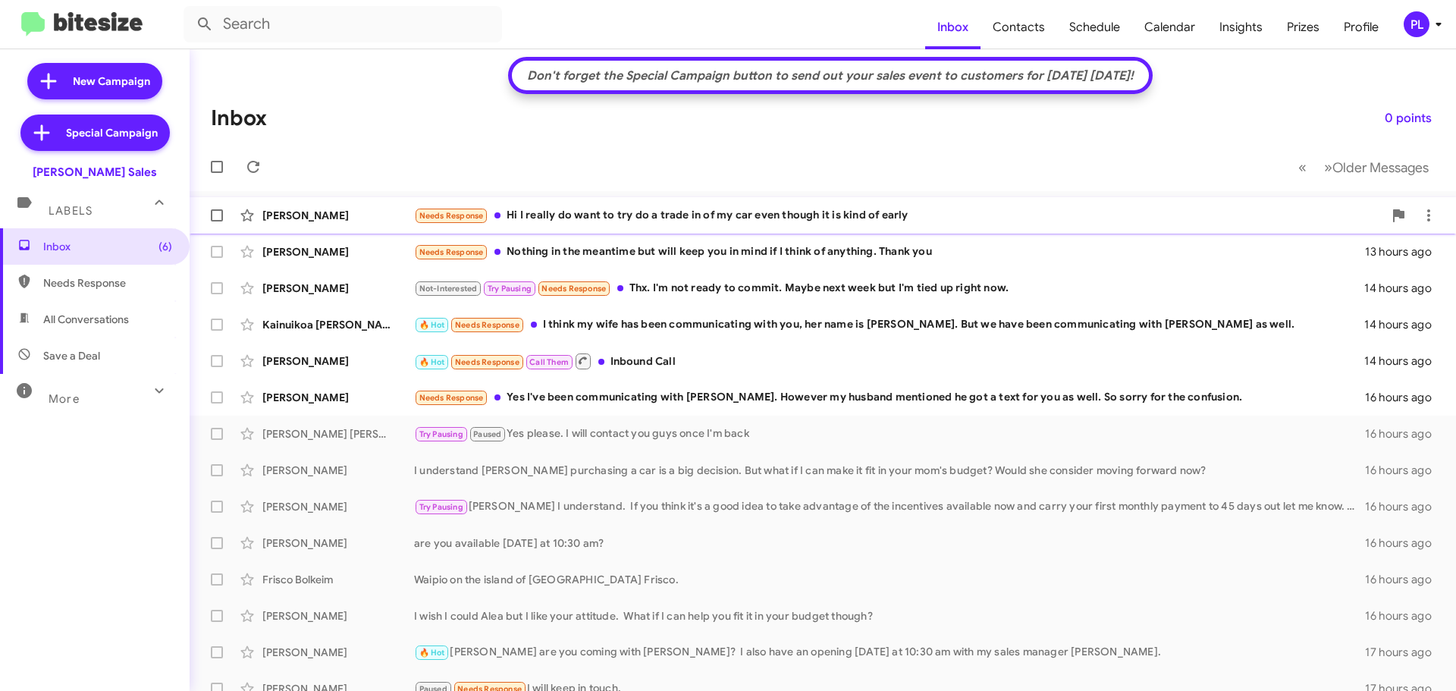
click at [765, 205] on div "[PERSON_NAME] Needs Response Hi I really do want to try do a trade in of my car…" at bounding box center [823, 215] width 1243 height 30
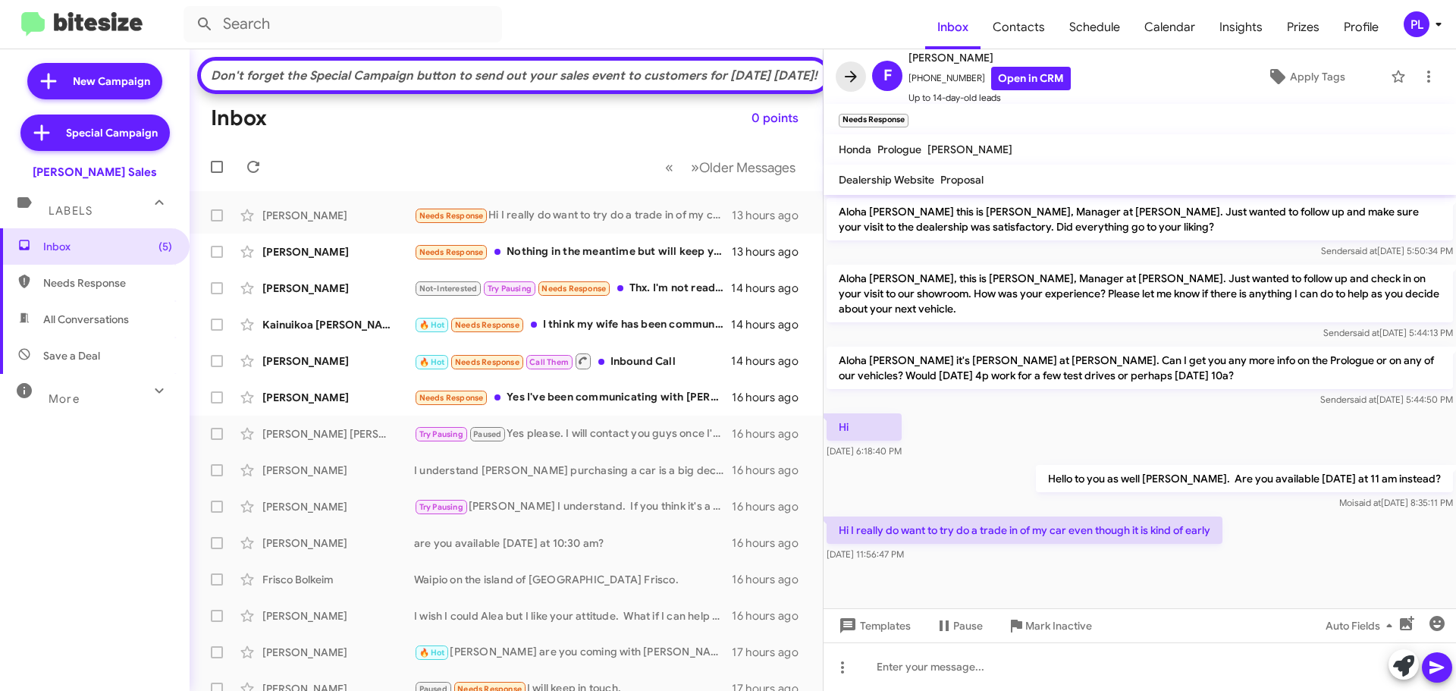
click at [850, 74] on icon at bounding box center [851, 77] width 18 height 18
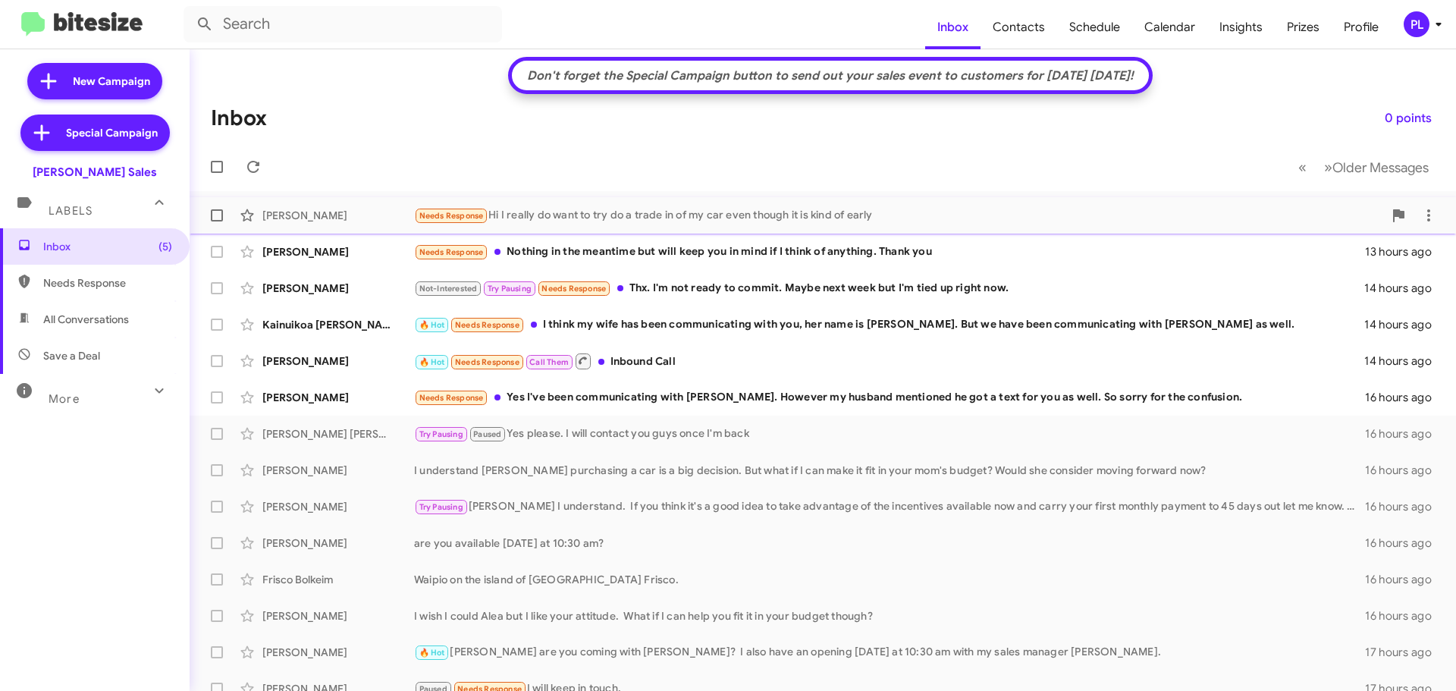
click at [220, 215] on span at bounding box center [217, 215] width 12 height 12
click at [217, 222] on input "checkbox" at bounding box center [216, 222] width 1 height 1
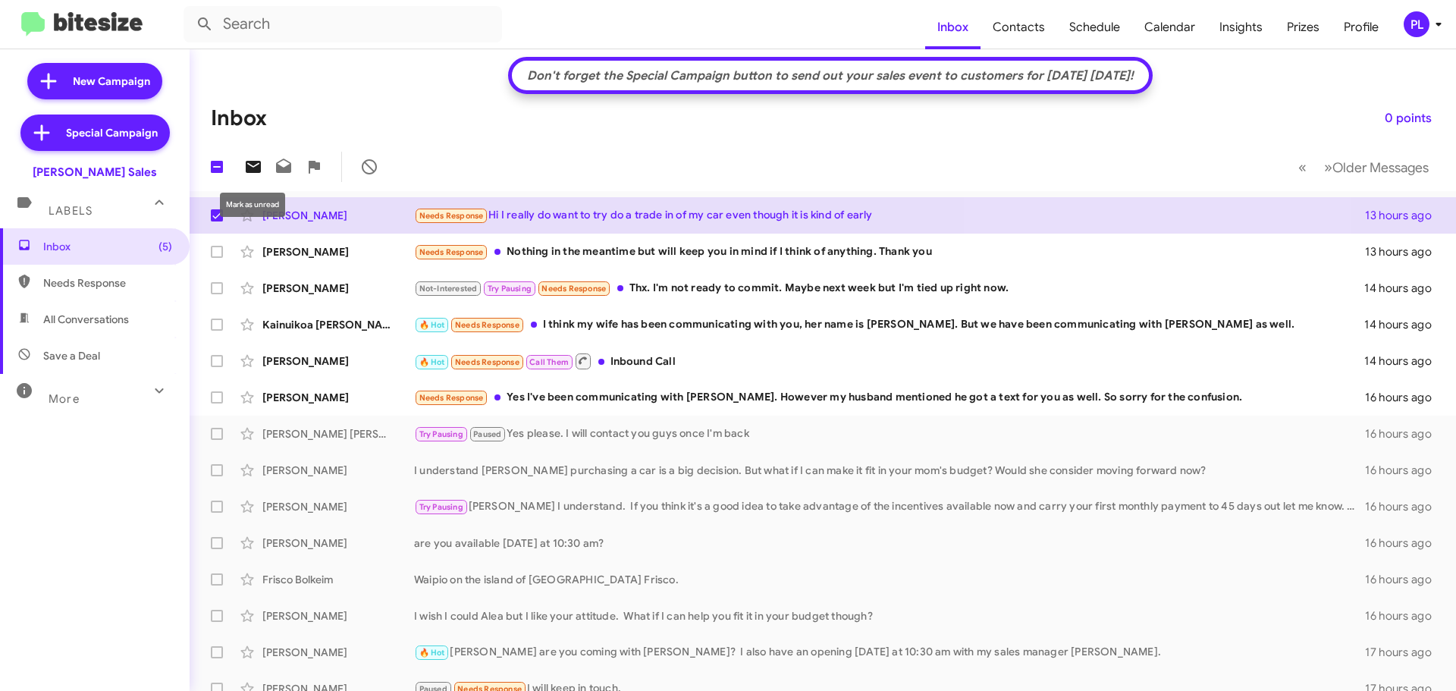
click at [258, 169] on icon at bounding box center [253, 167] width 15 height 12
click at [219, 214] on span at bounding box center [217, 215] width 12 height 12
click at [217, 222] on input "checkbox" at bounding box center [216, 222] width 1 height 1
checkbox input "false"
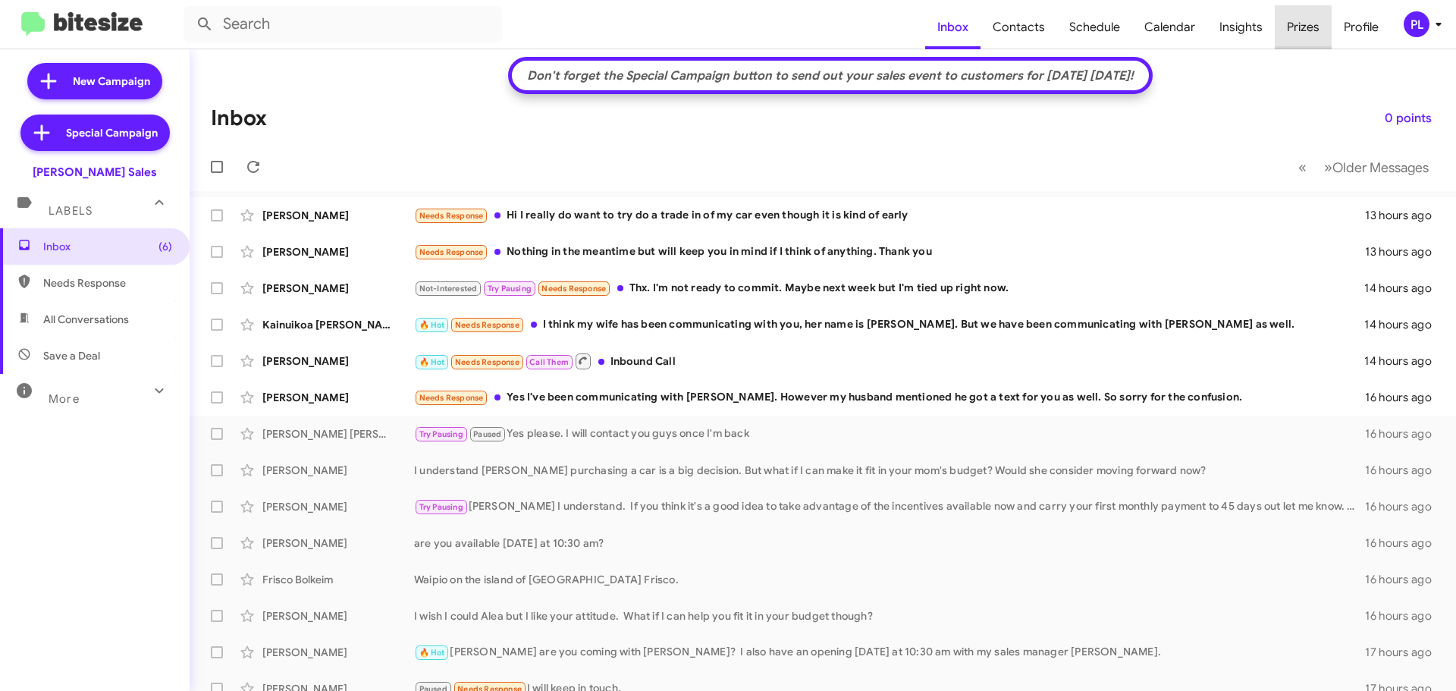
click at [1302, 32] on span "Prizes" at bounding box center [1303, 27] width 57 height 44
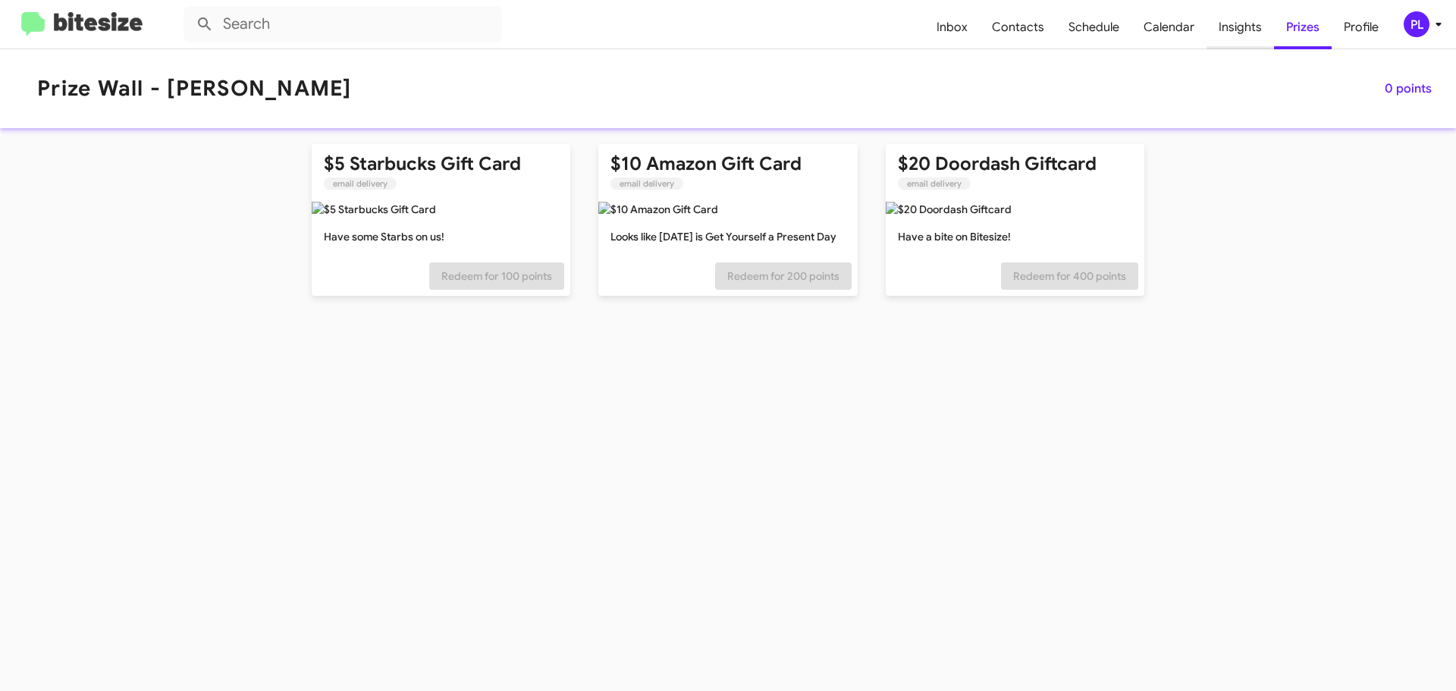
click at [1221, 29] on span "Insights" at bounding box center [1241, 27] width 68 height 44
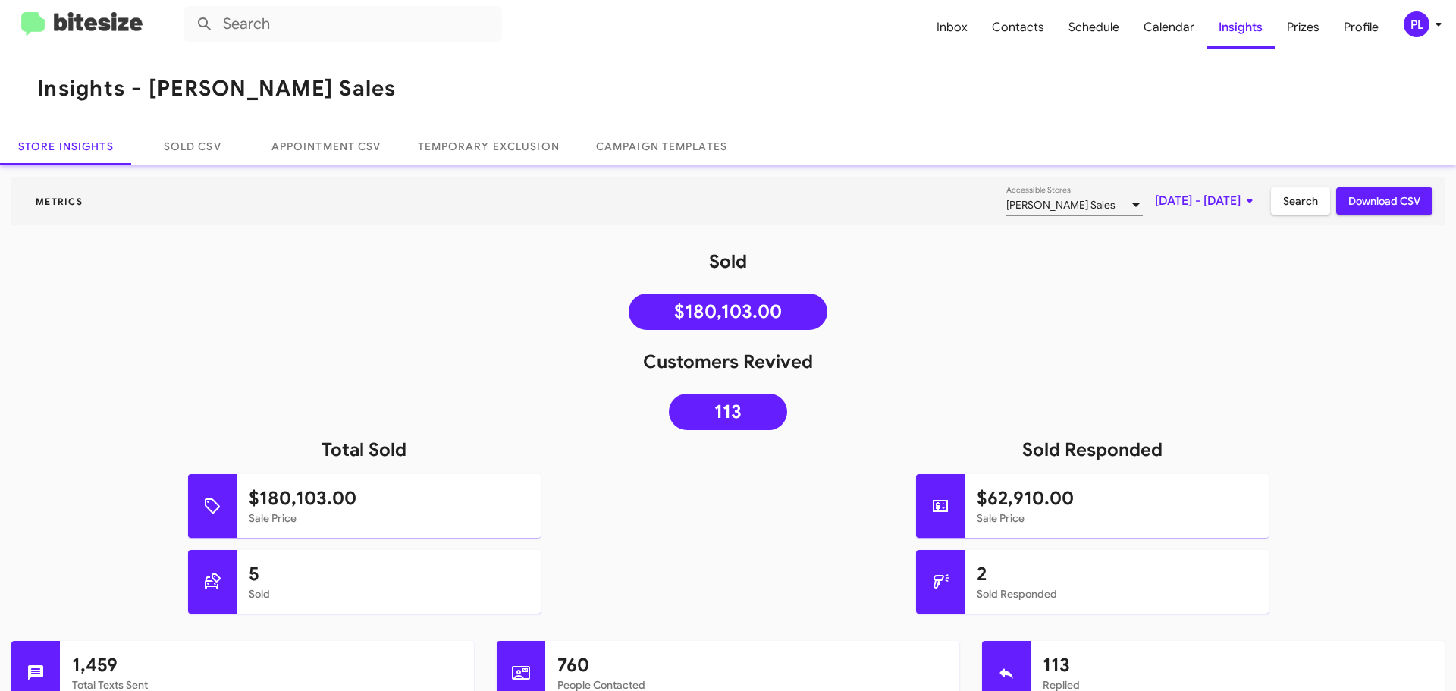
click at [1166, 196] on span "[DATE] - [DATE]" at bounding box center [1207, 200] width 104 height 27
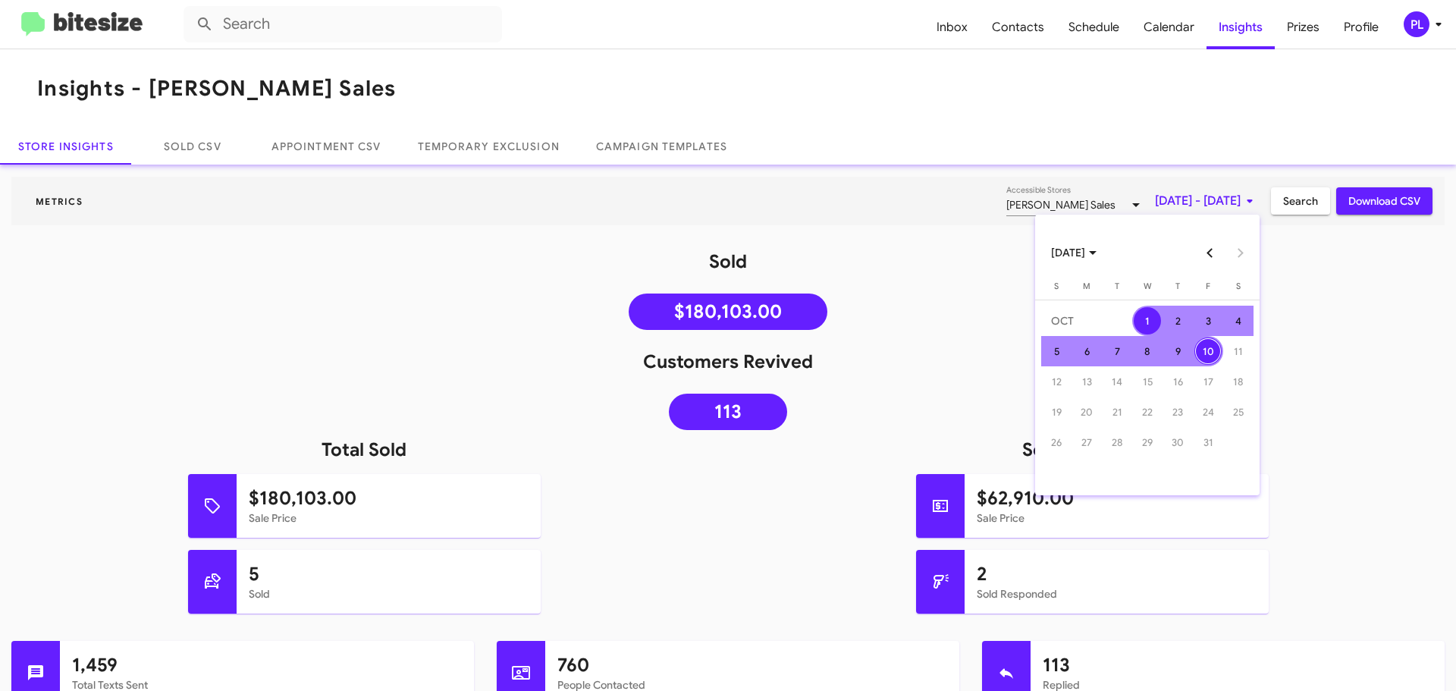
click at [1208, 246] on button "Previous month" at bounding box center [1211, 252] width 30 height 30
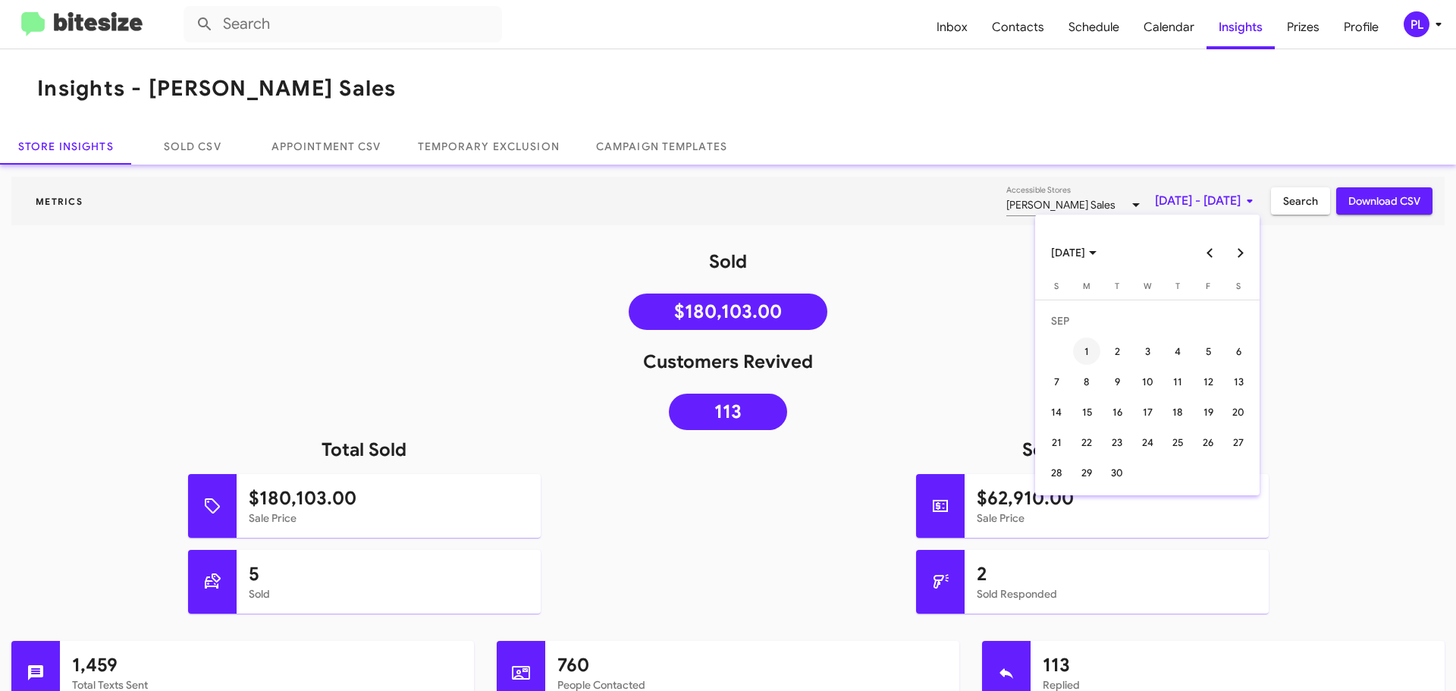
click at [1098, 350] on div "1" at bounding box center [1086, 351] width 27 height 27
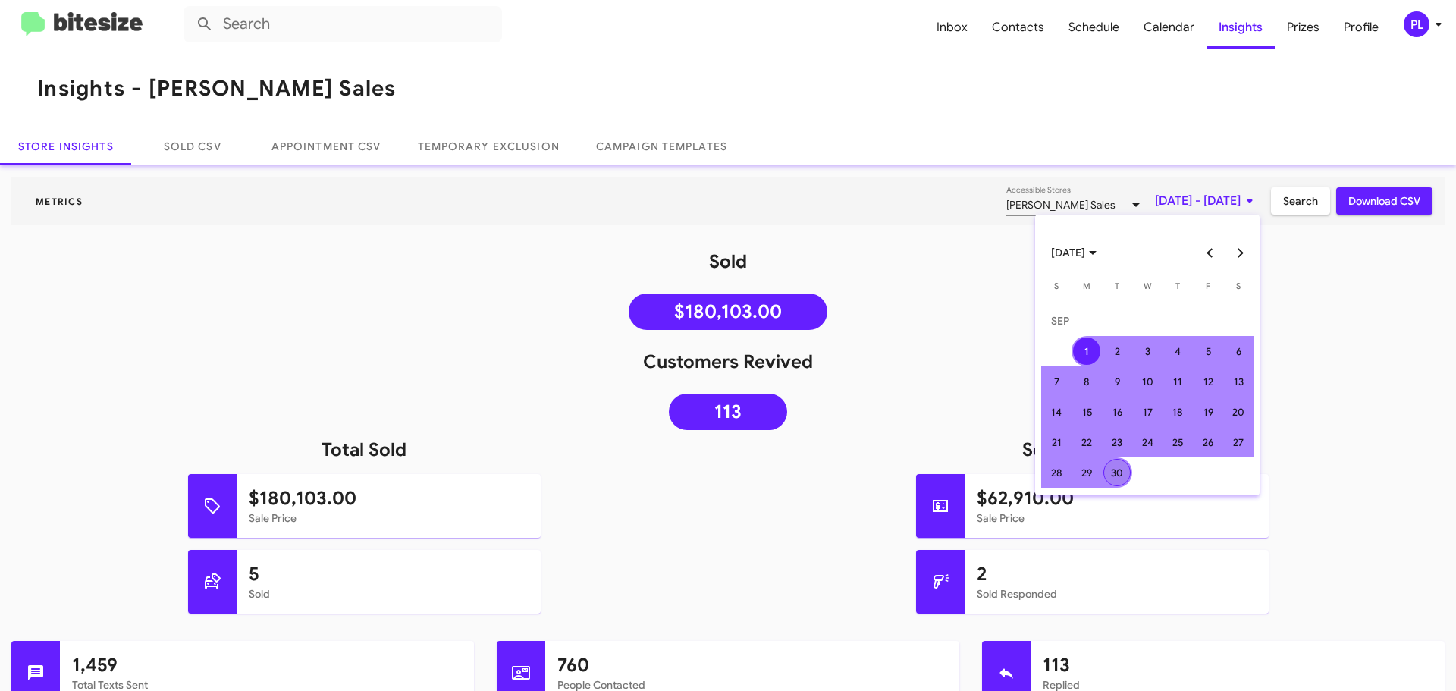
click at [1116, 470] on div "30" at bounding box center [1117, 472] width 27 height 27
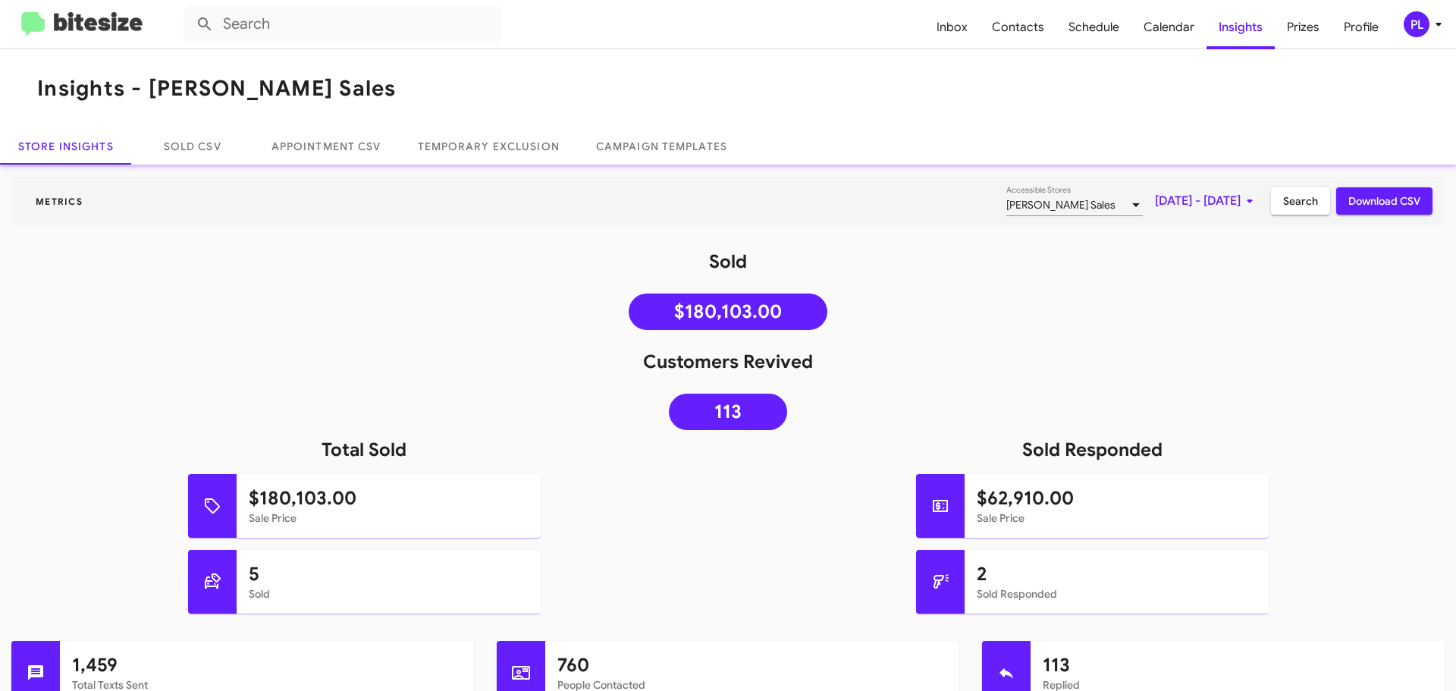
click at [1298, 193] on span "Search" at bounding box center [1301, 200] width 35 height 27
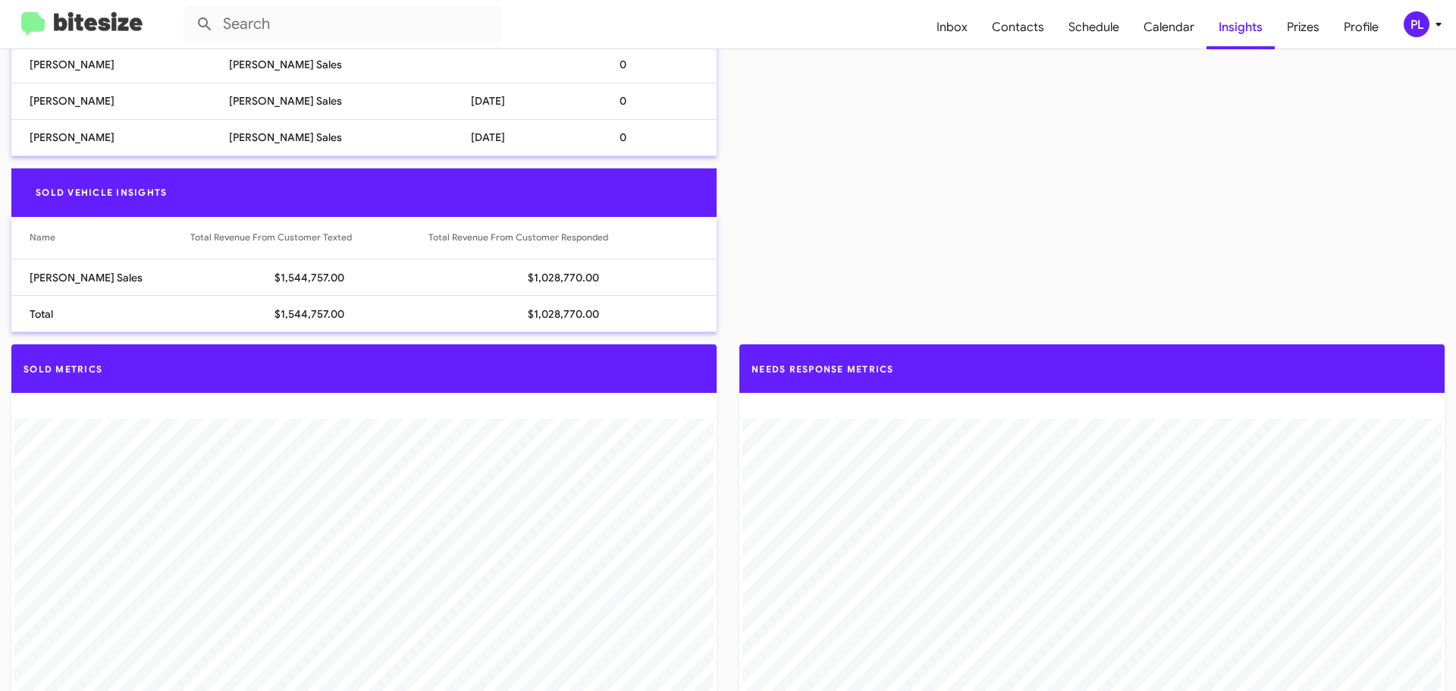
scroll to position [1138, 0]
